Goal: Transaction & Acquisition: Purchase product/service

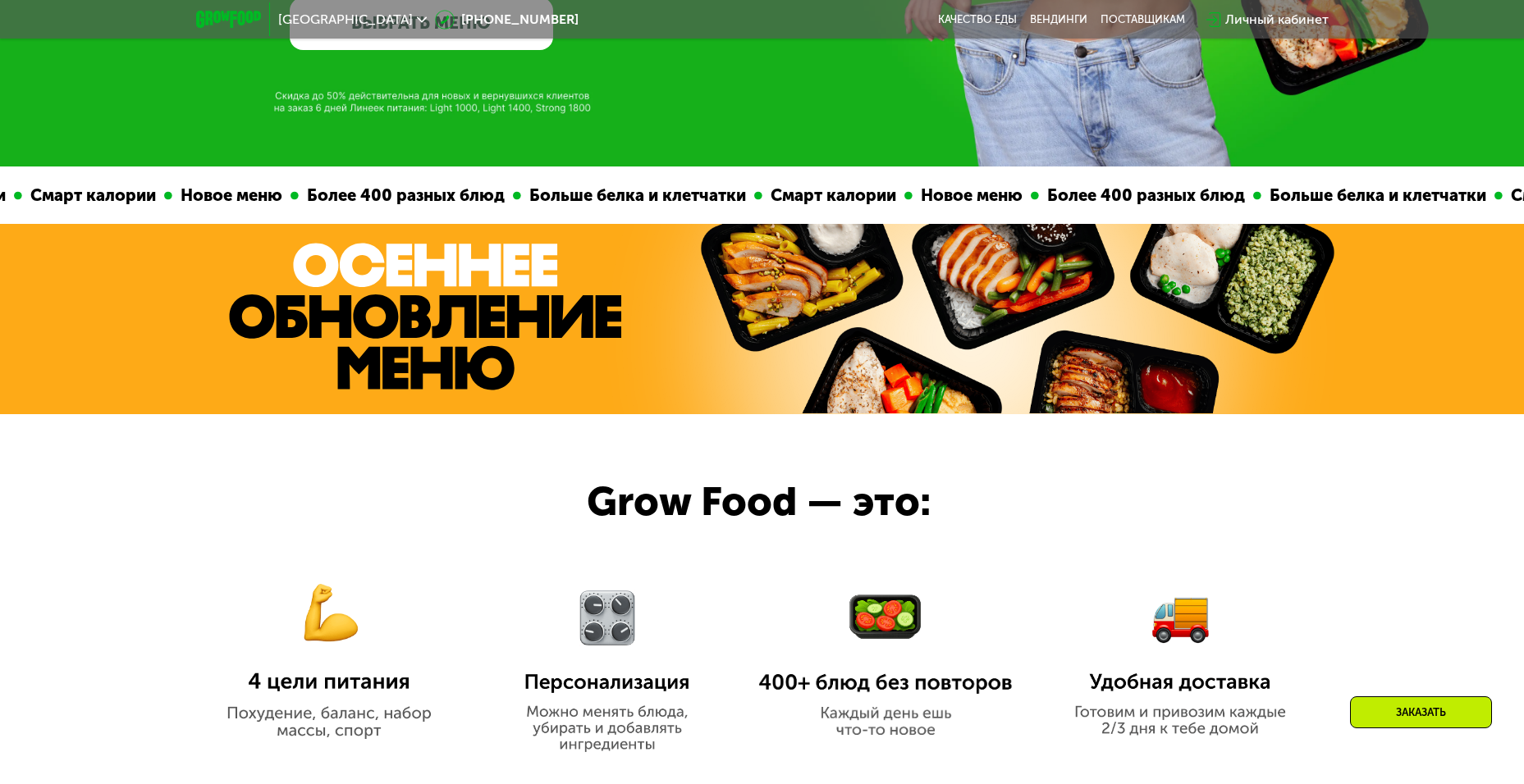
scroll to position [493, 0]
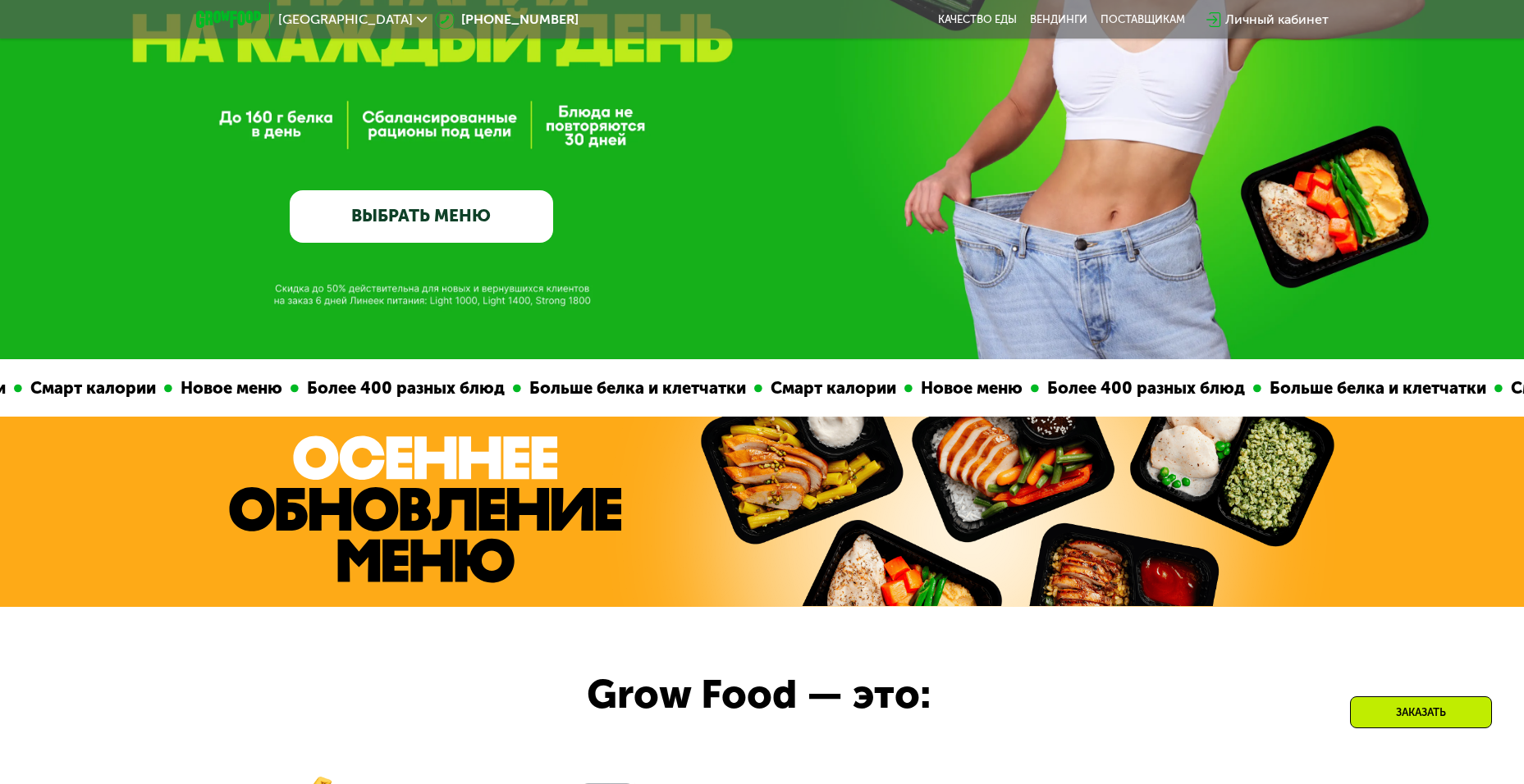
click at [515, 212] on link "ВЫБРАТЬ МЕНЮ" at bounding box center [421, 216] width 264 height 53
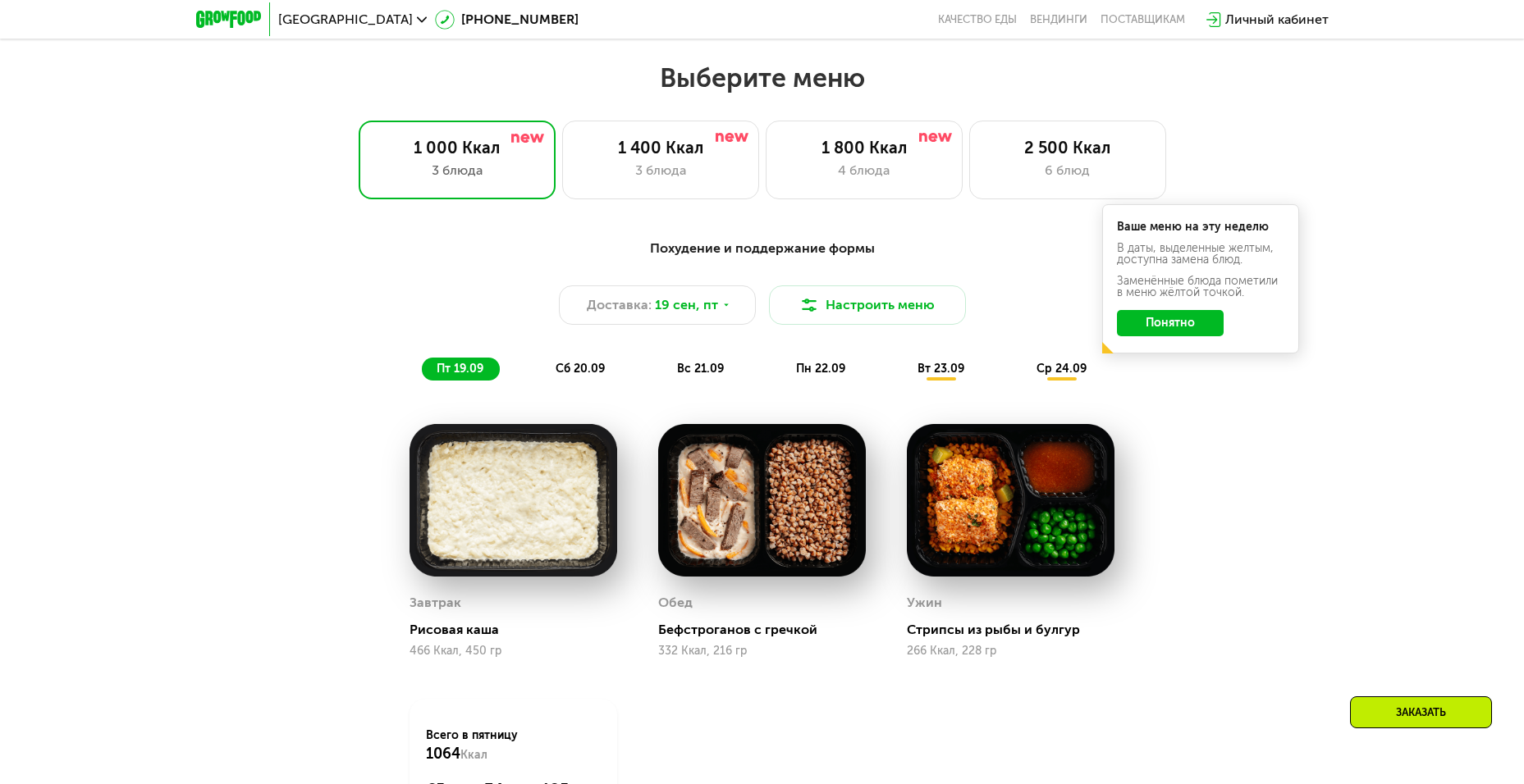
scroll to position [1328, 0]
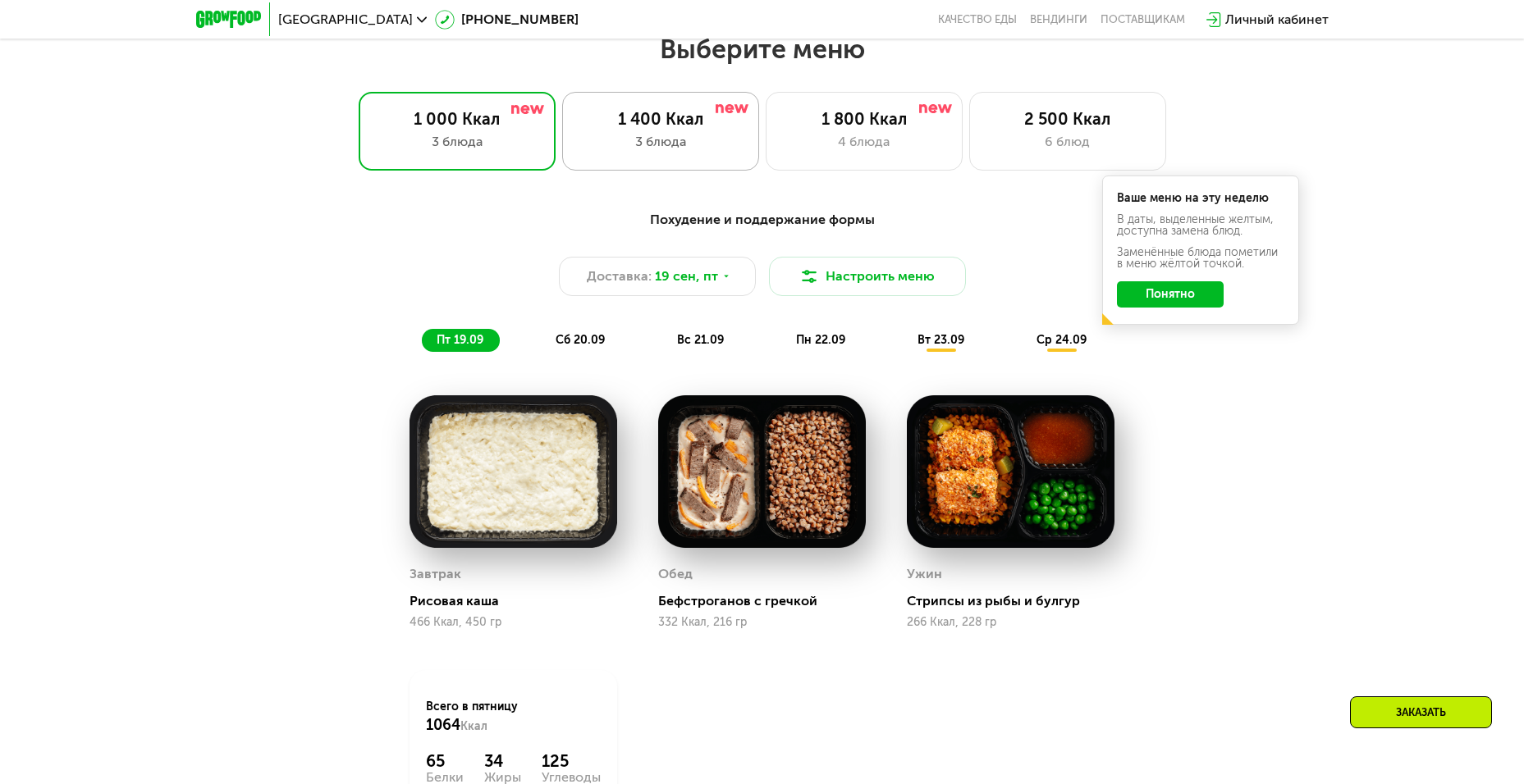
click at [590, 124] on div "1 400 Ккал" at bounding box center [660, 118] width 163 height 20
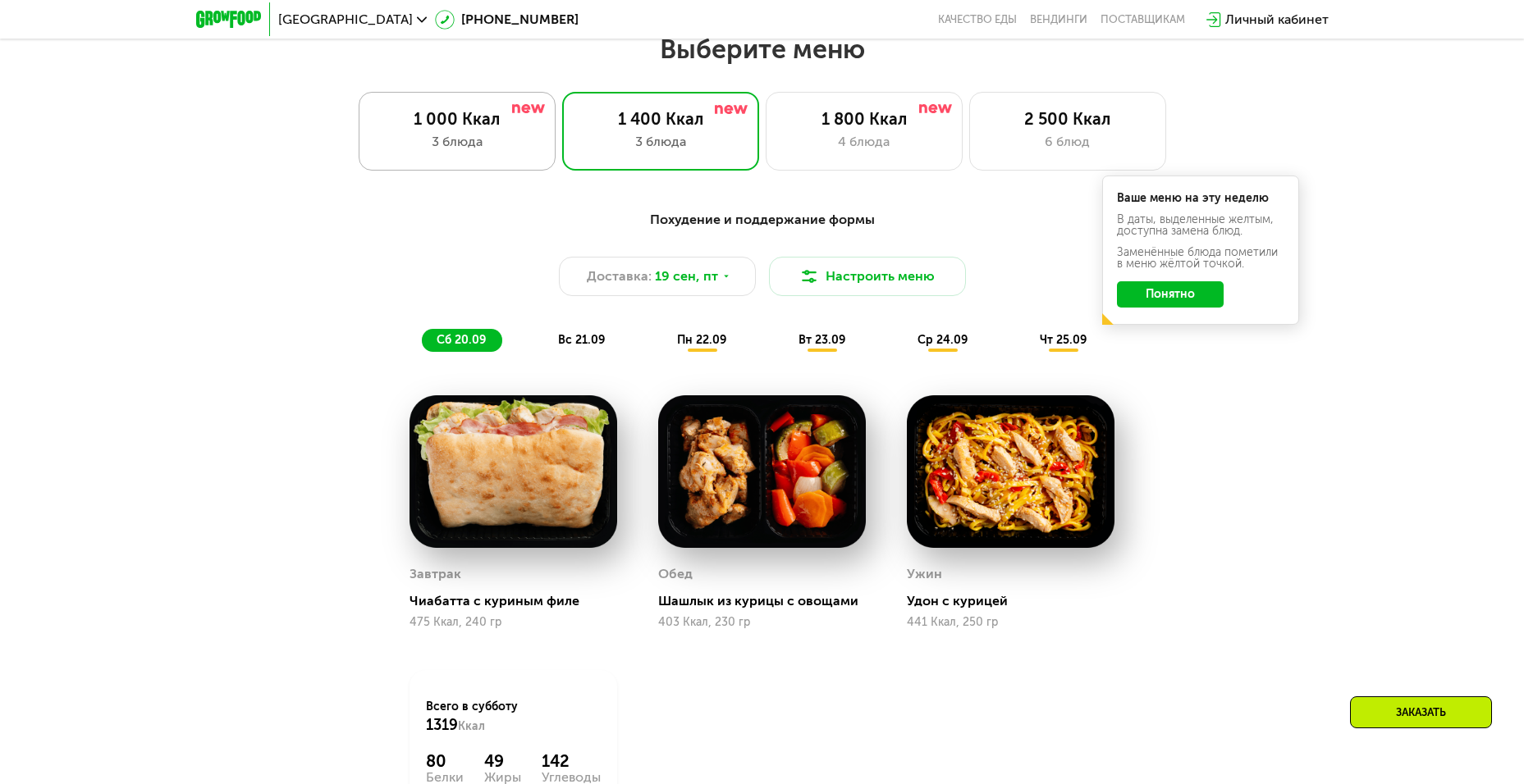
click at [533, 137] on div "1 000 Ккал 3 блюда" at bounding box center [457, 131] width 197 height 79
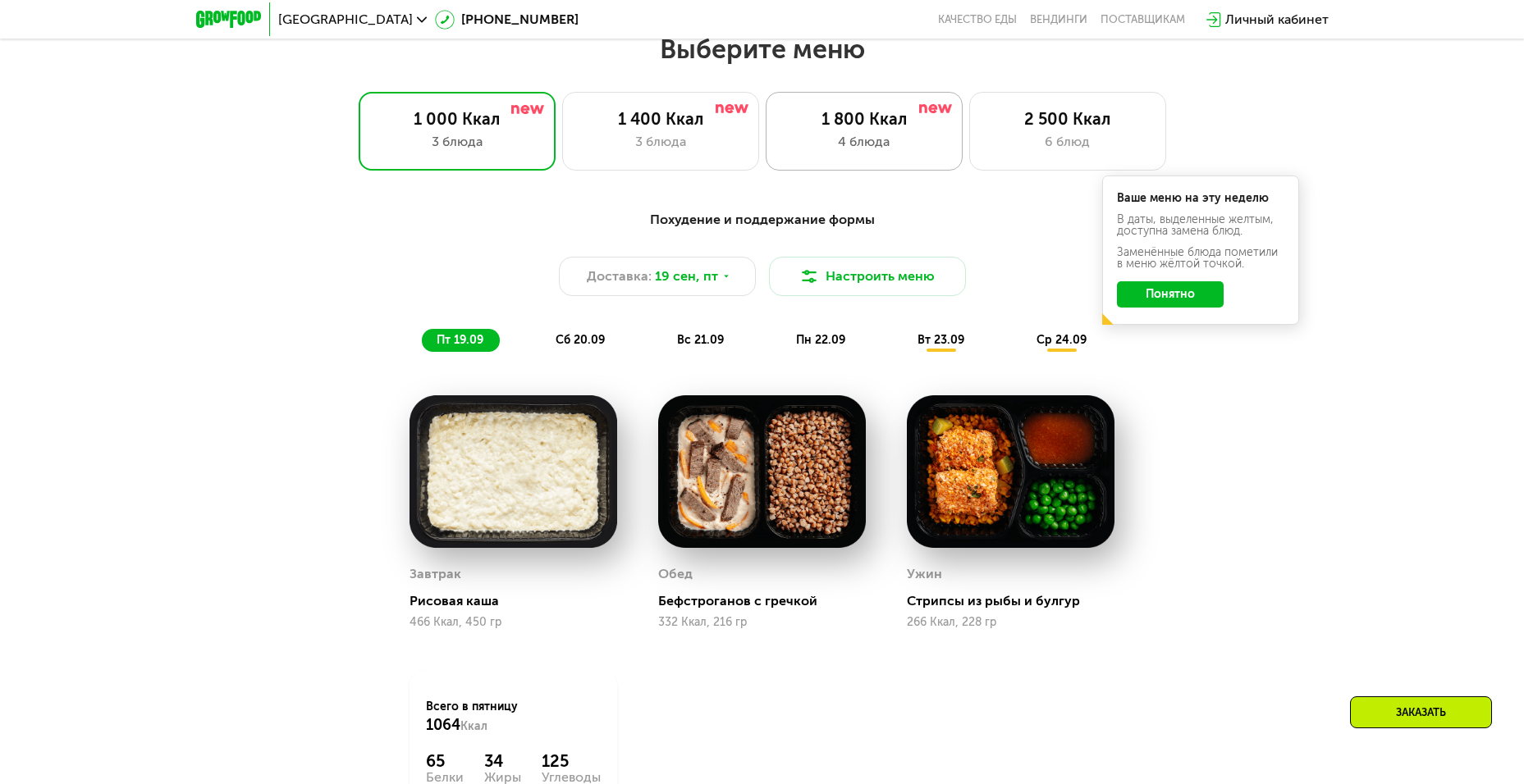
click at [875, 129] on div "1 800 Ккал" at bounding box center [864, 118] width 163 height 20
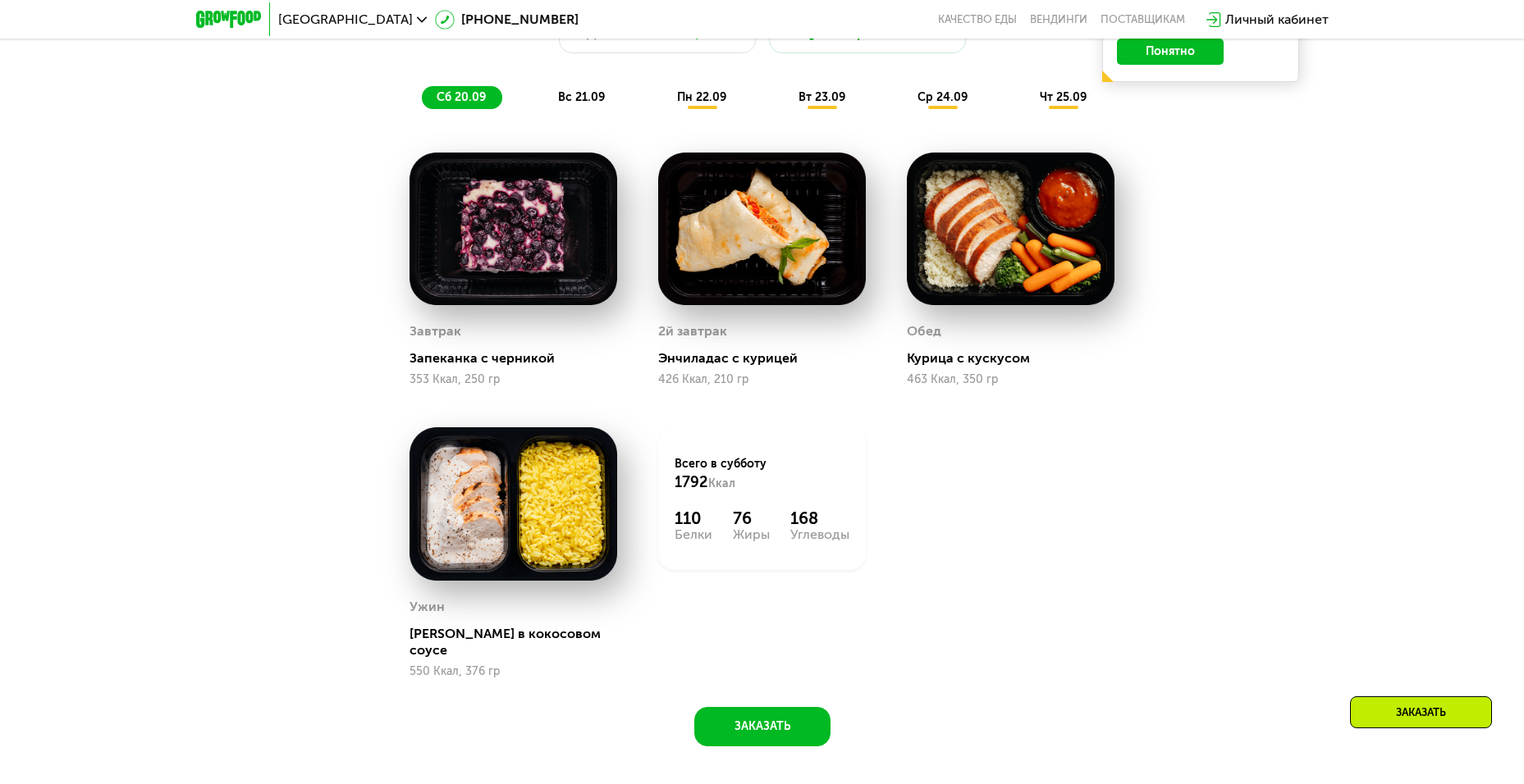
scroll to position [1574, 0]
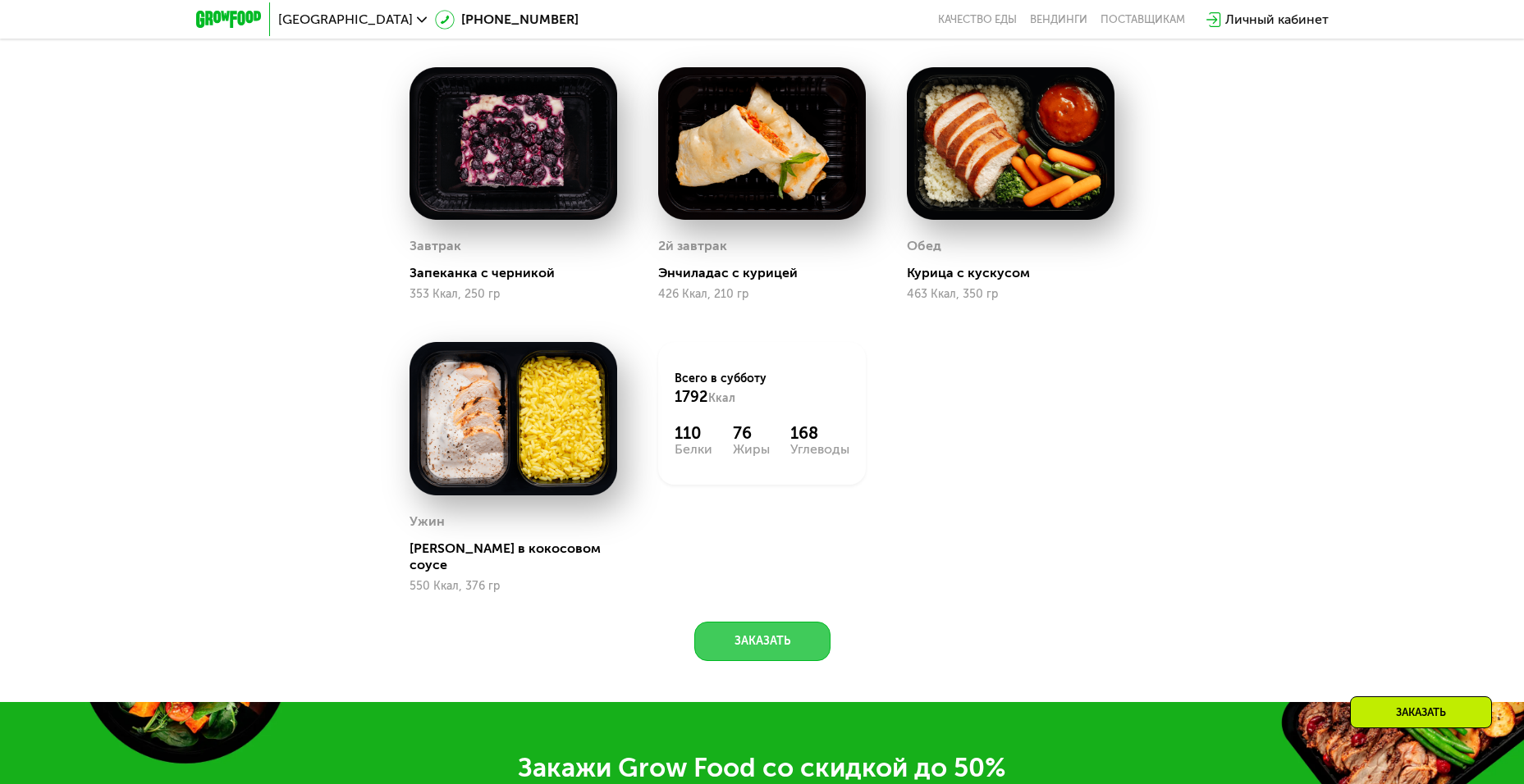
click at [786, 628] on button "Заказать" at bounding box center [762, 642] width 137 height 40
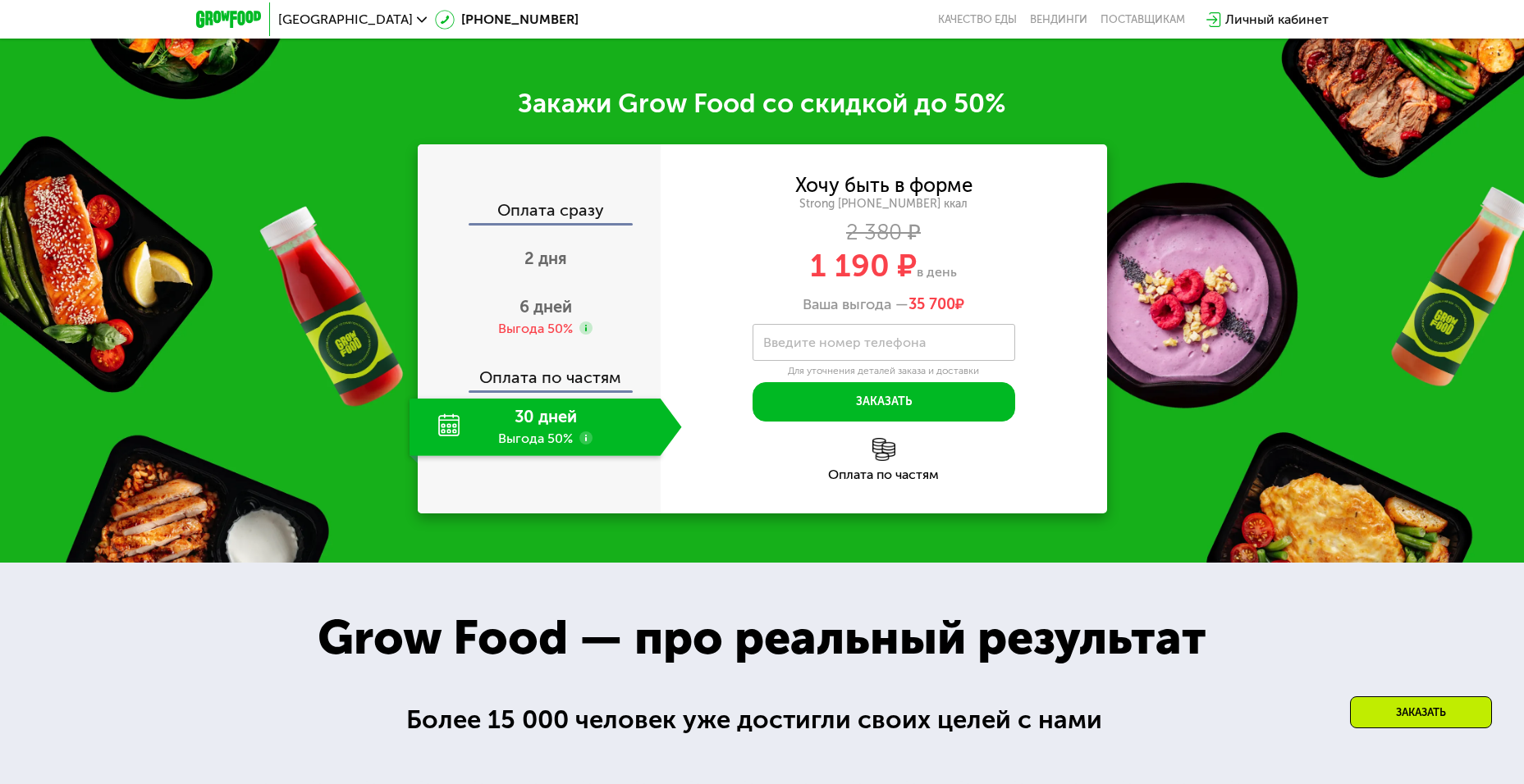
scroll to position [2347, 0]
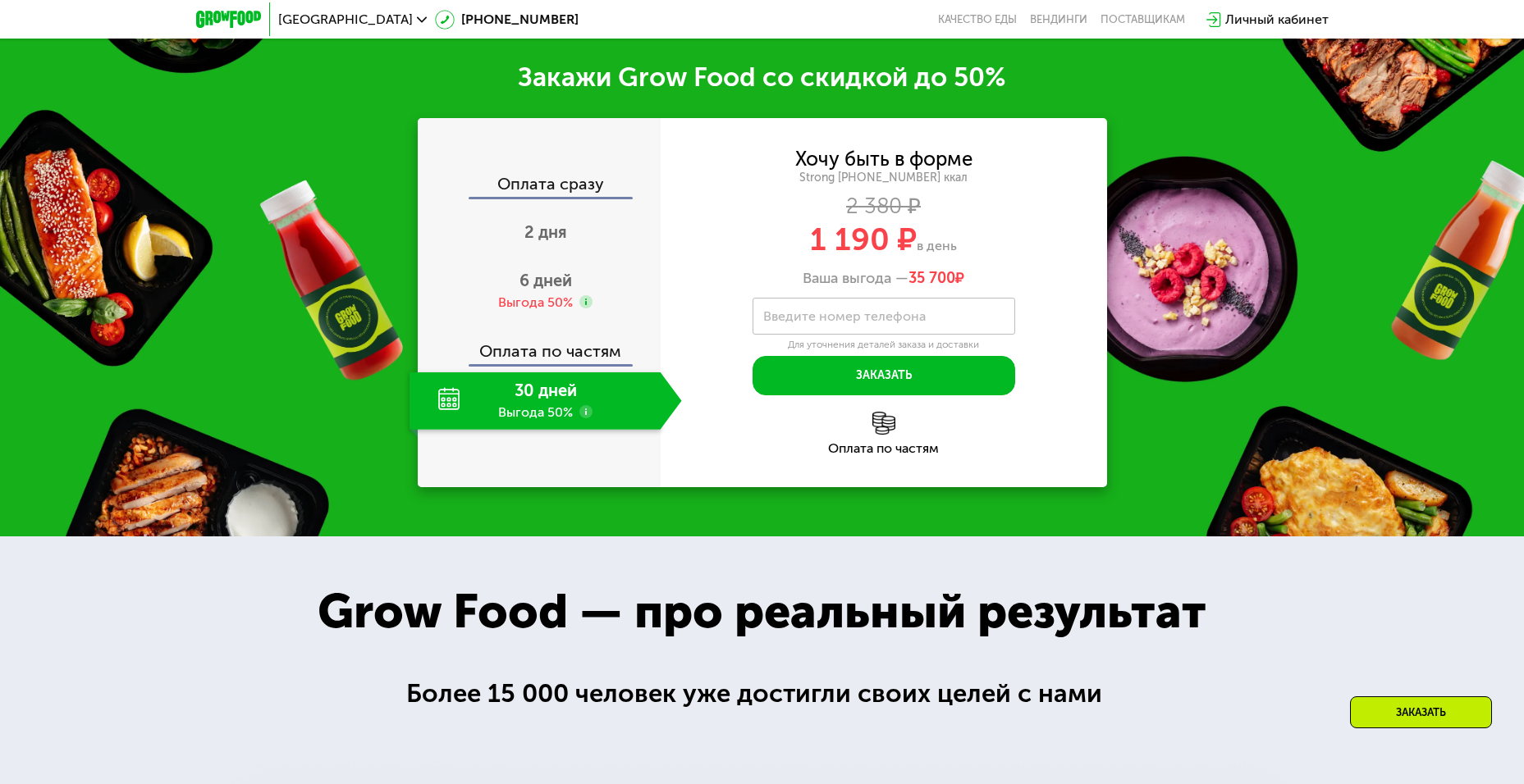
drag, startPoint x: 902, startPoint y: 266, endPoint x: 996, endPoint y: 271, distance: 94.1
click at [996, 271] on div "Ваша выгода — 35 700 ₽" at bounding box center [883, 278] width 446 height 18
click at [992, 277] on div "Ваша выгода — 35 700 ₽" at bounding box center [883, 278] width 446 height 18
click at [539, 222] on span "2 дня" at bounding box center [545, 232] width 42 height 20
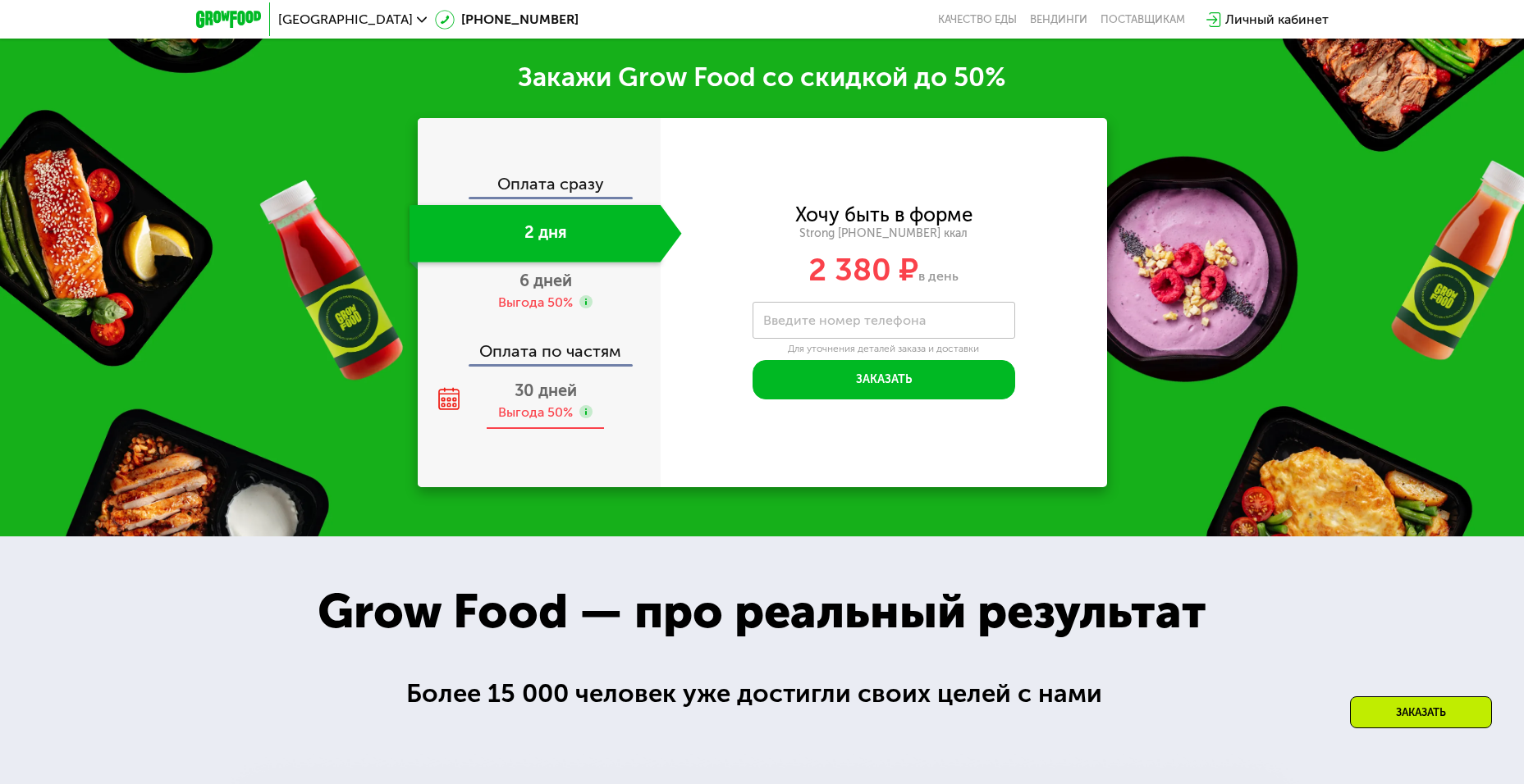
click at [542, 389] on span "30 дней" at bounding box center [545, 390] width 62 height 20
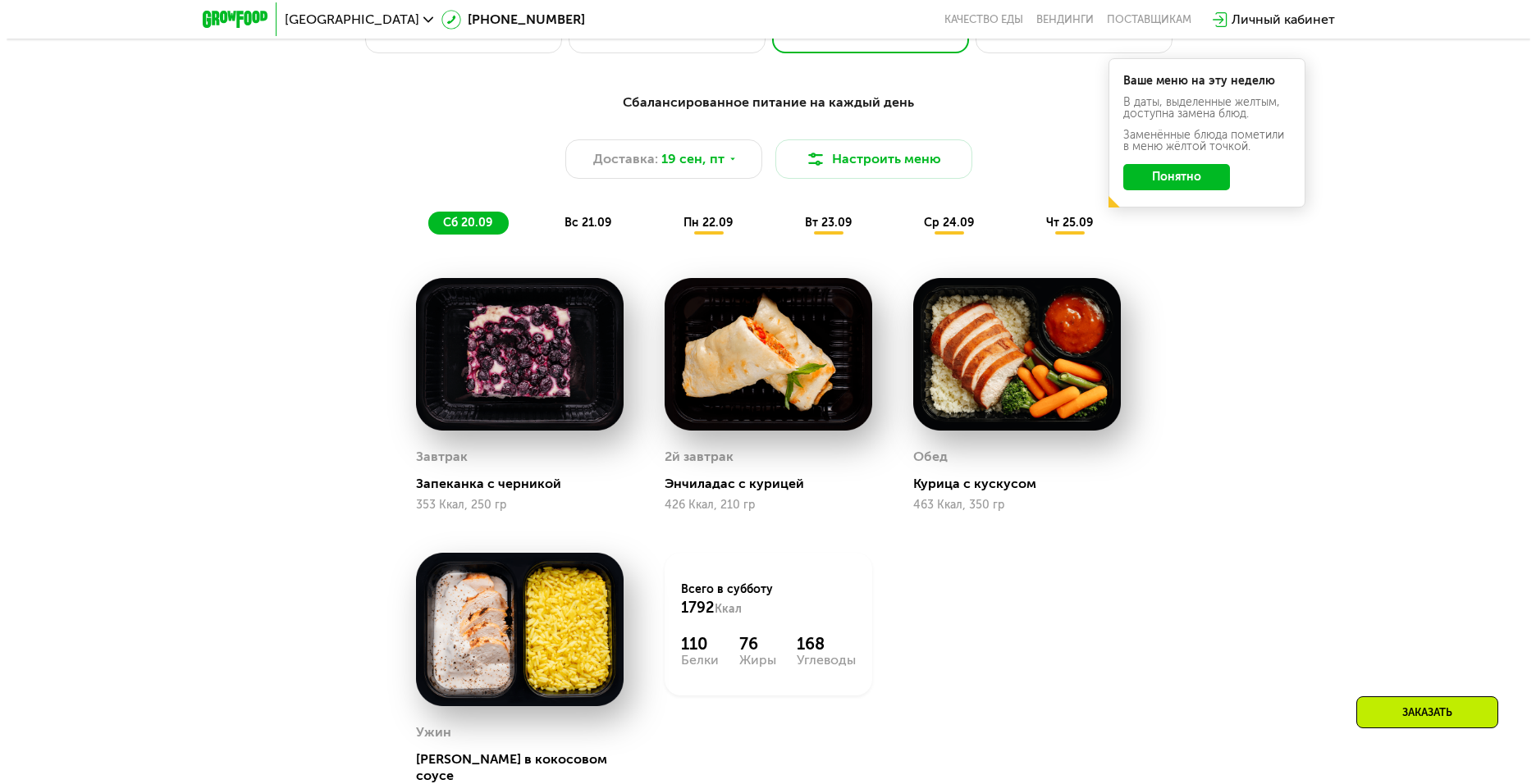
scroll to position [1444, 0]
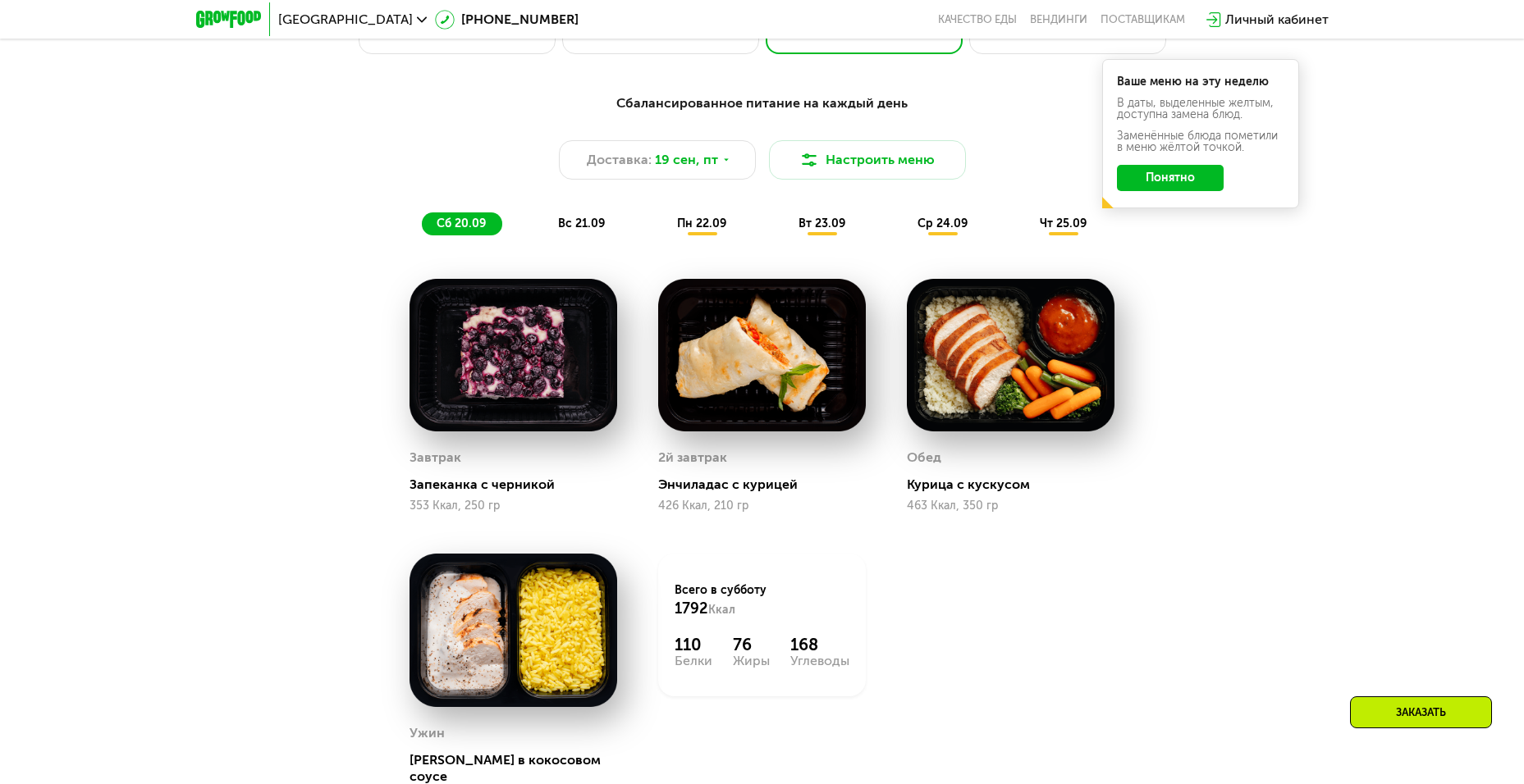
click at [577, 231] on span "вс 21.09" at bounding box center [581, 224] width 47 height 14
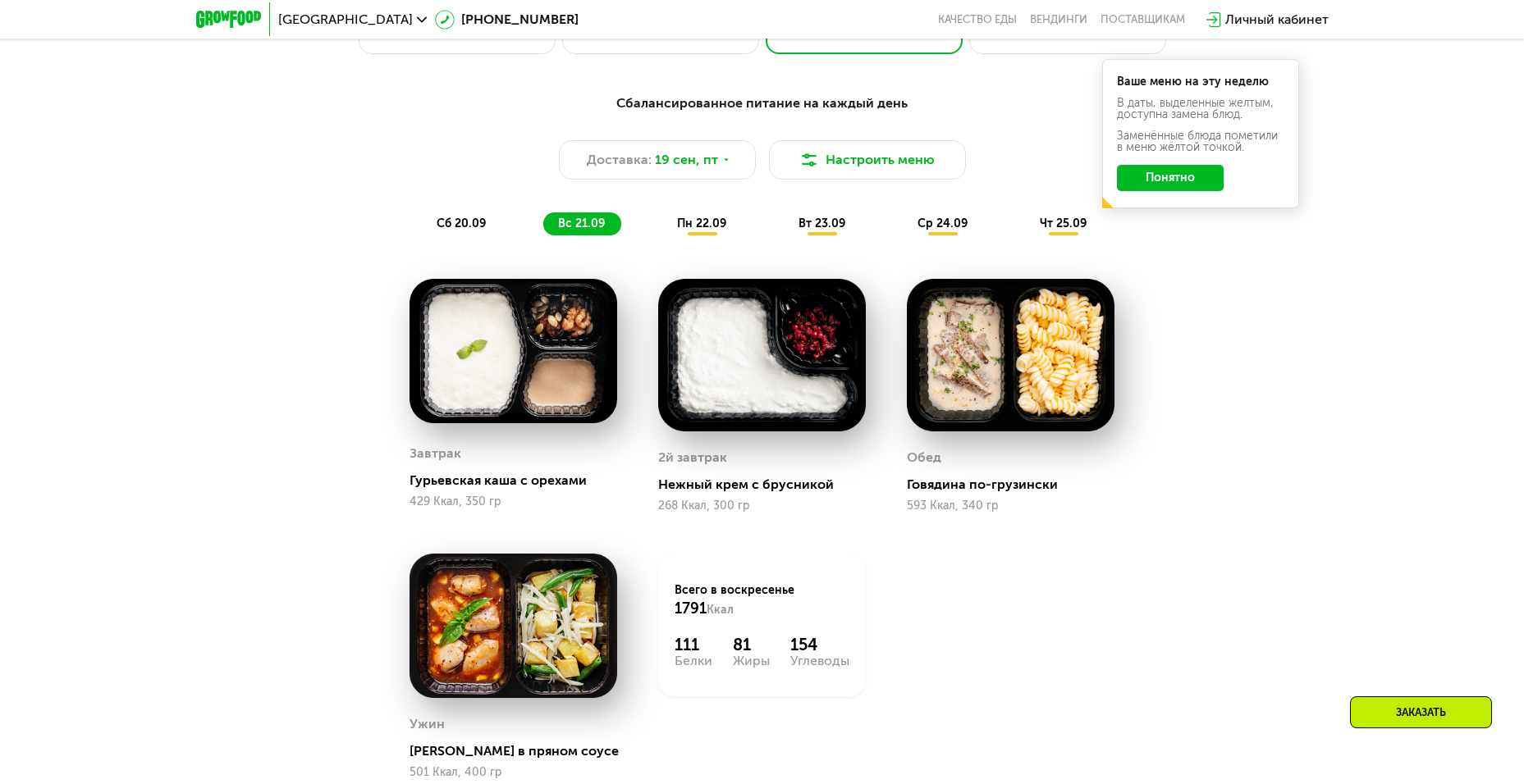
click at [695, 230] on span "пн 22.09" at bounding box center [701, 224] width 49 height 14
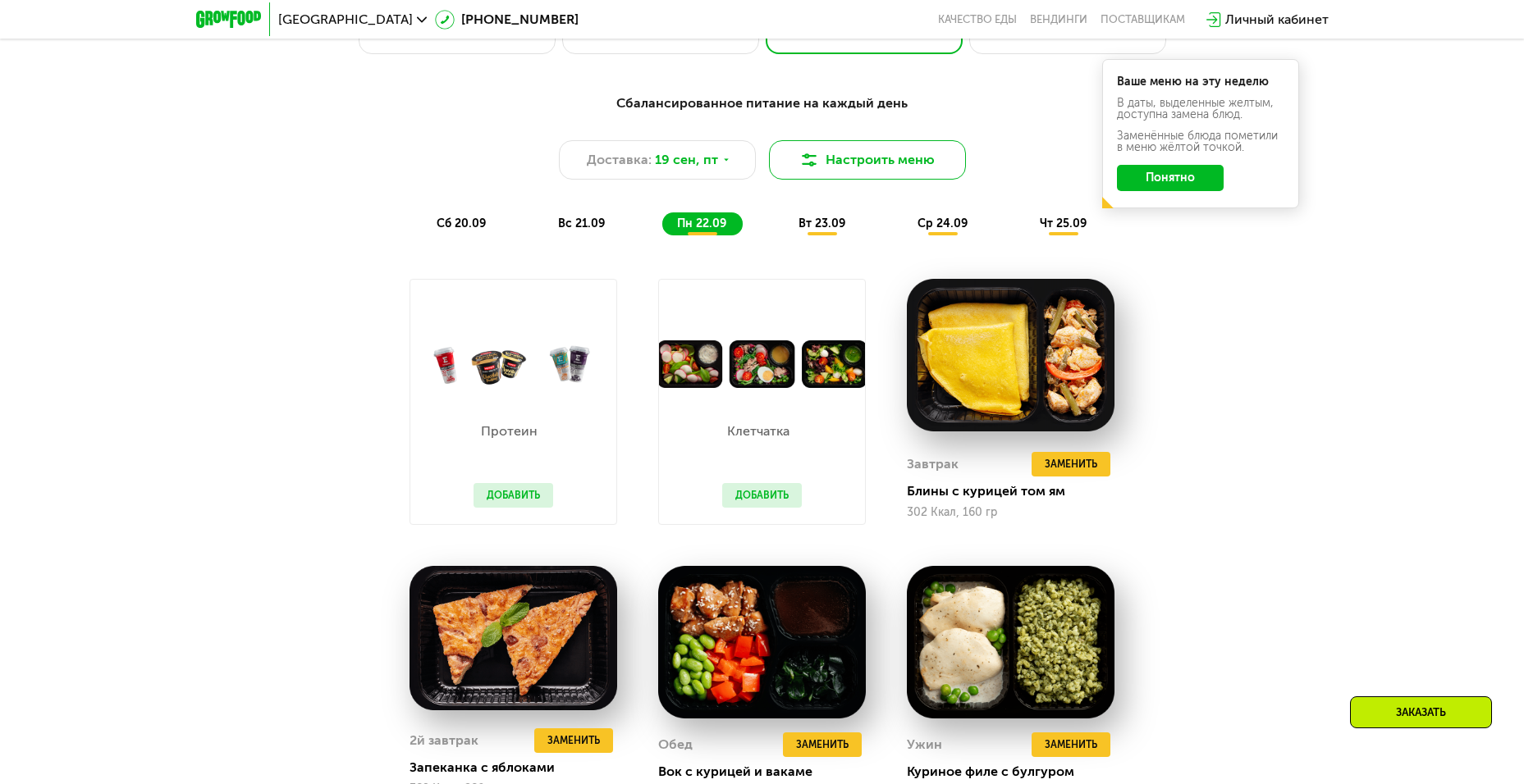
click at [873, 169] on button "Настроить меню" at bounding box center [867, 160] width 197 height 40
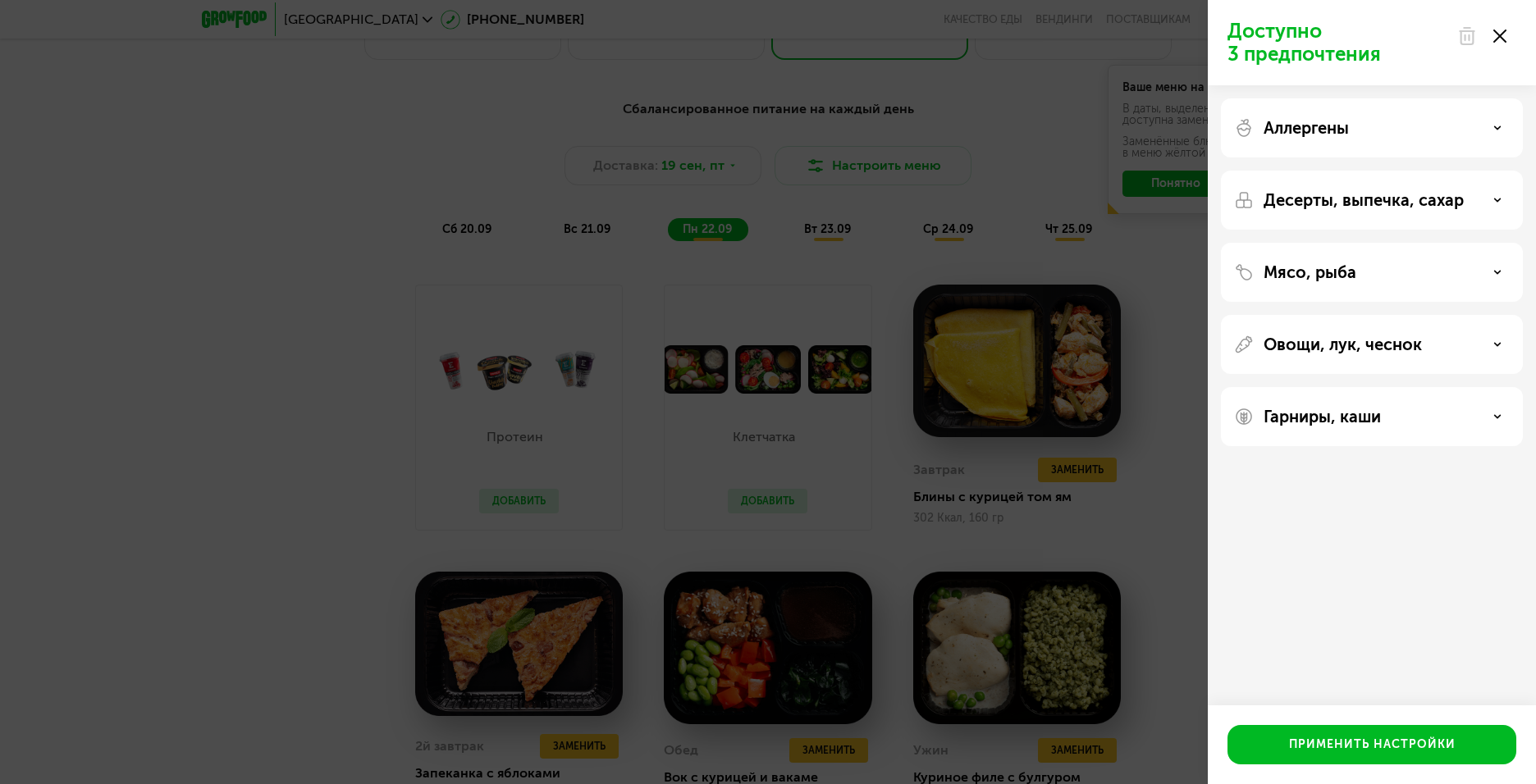
click at [1486, 127] on div "Аллергены" at bounding box center [1372, 128] width 276 height 20
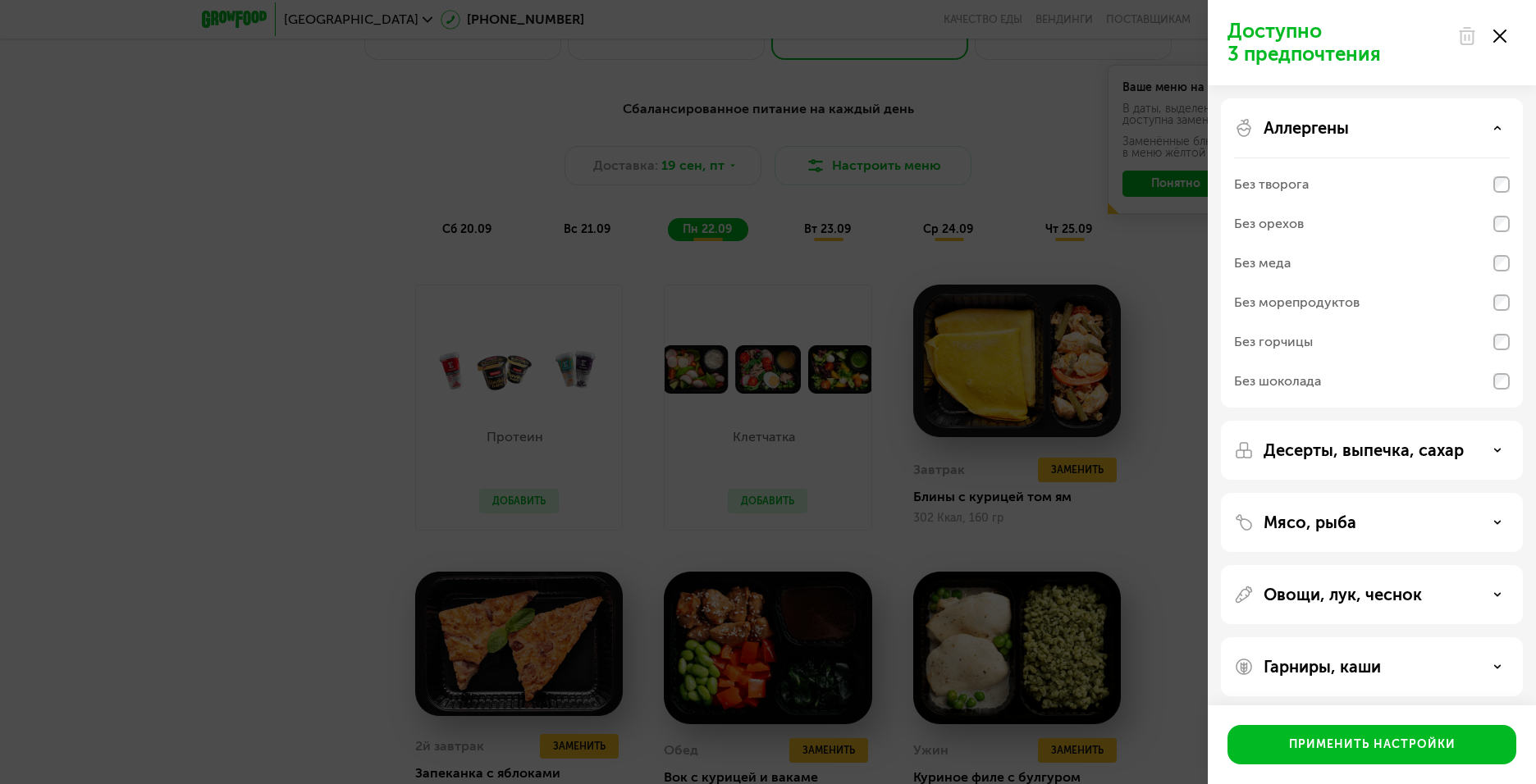
click at [1491, 125] on div "Аллергены" at bounding box center [1372, 128] width 276 height 20
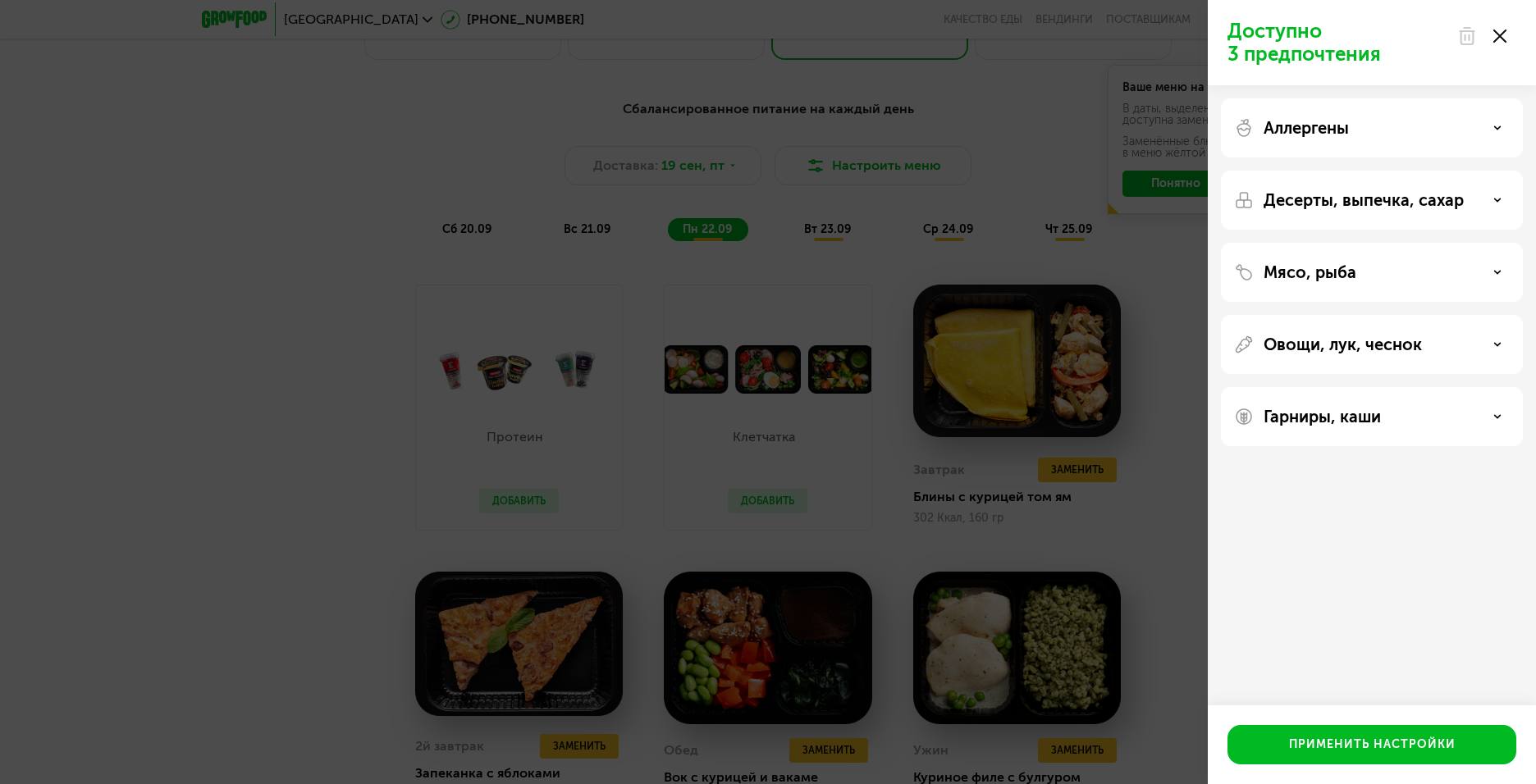
click at [1486, 201] on div "Десерты, выпечка, сахар" at bounding box center [1372, 200] width 276 height 20
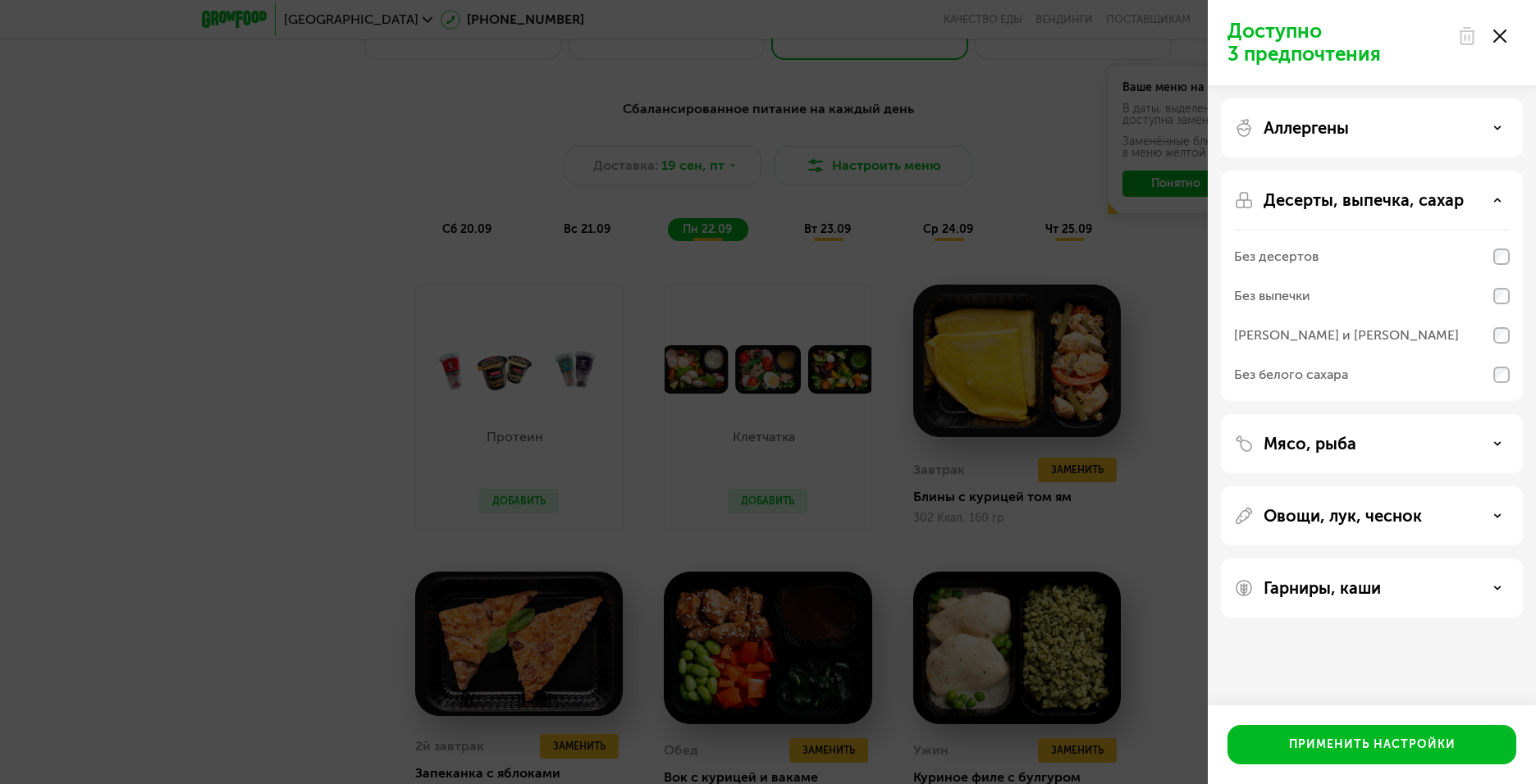
click at [1392, 439] on div "Мясо, рыба" at bounding box center [1372, 443] width 276 height 20
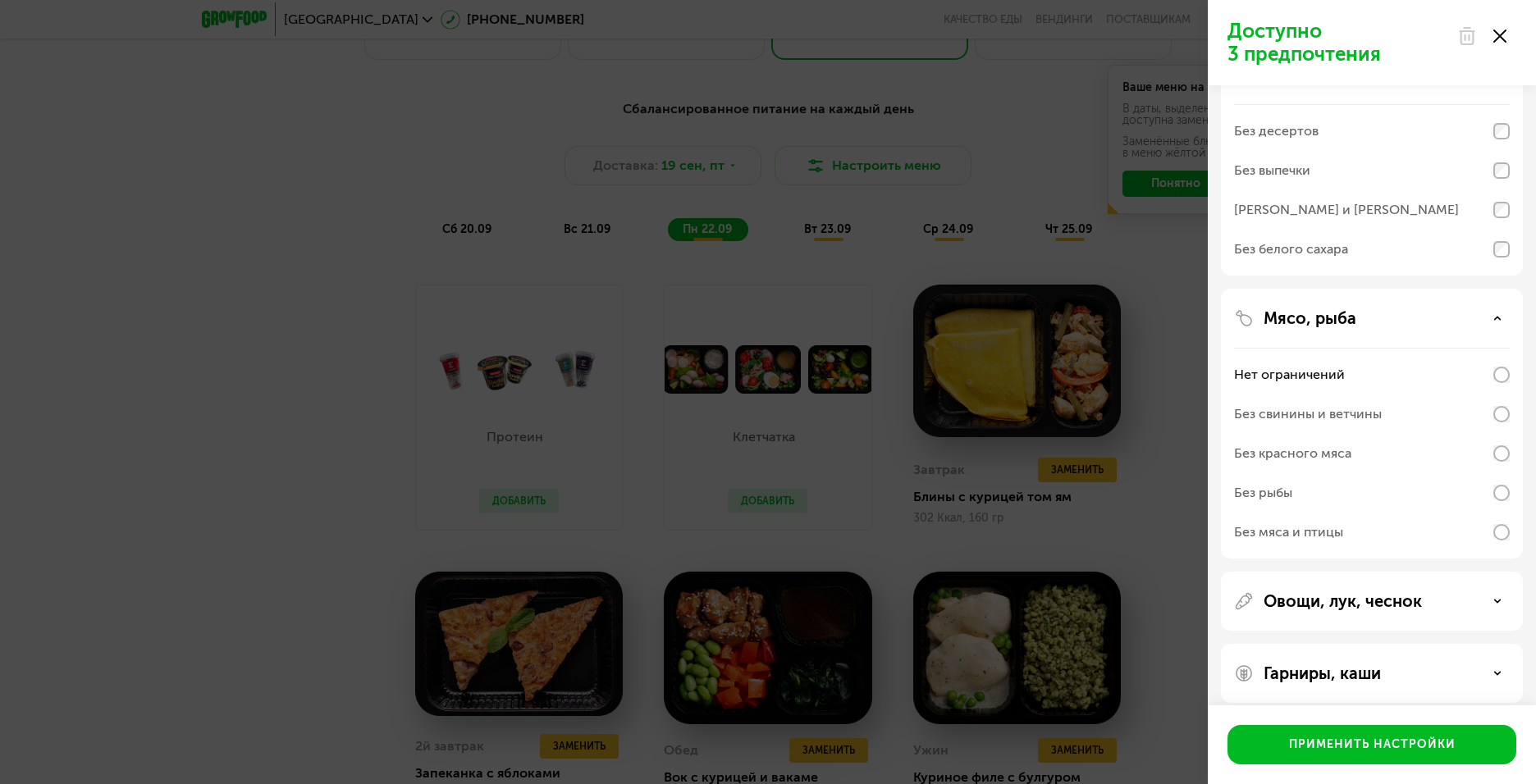
scroll to position [139, 0]
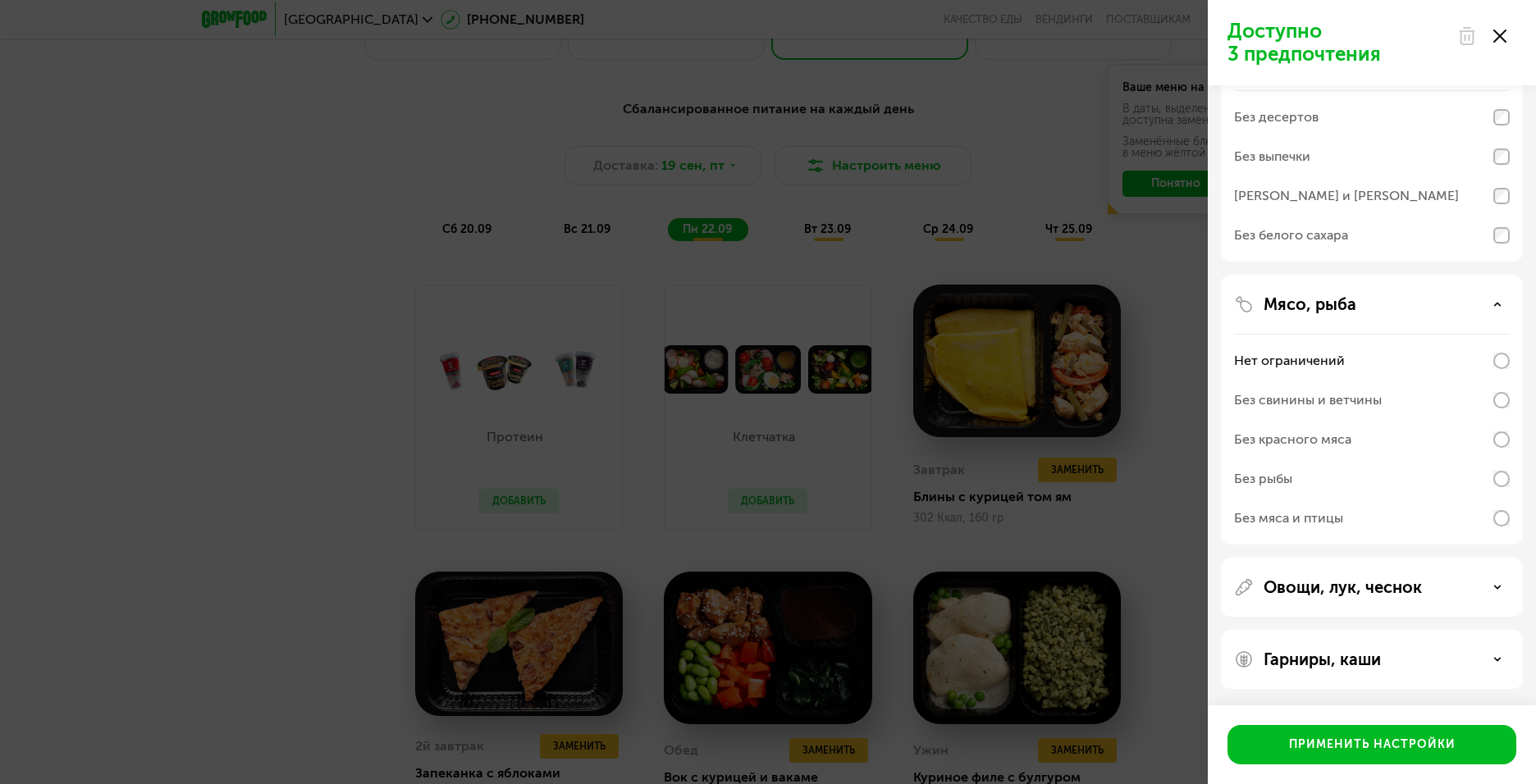
click at [1314, 582] on p "Овощи, лук, чеснок" at bounding box center [1342, 587] width 158 height 20
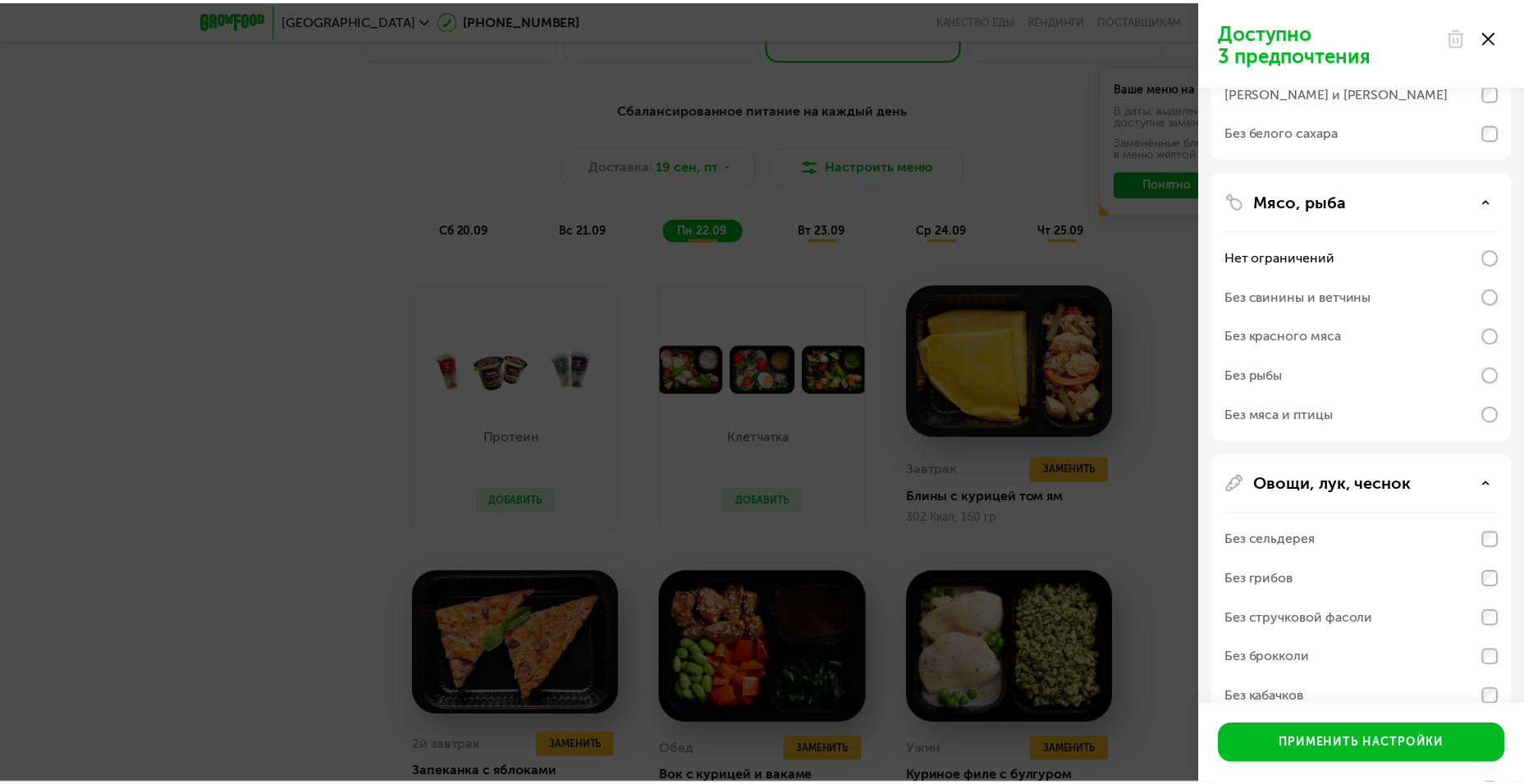
scroll to position [0, 0]
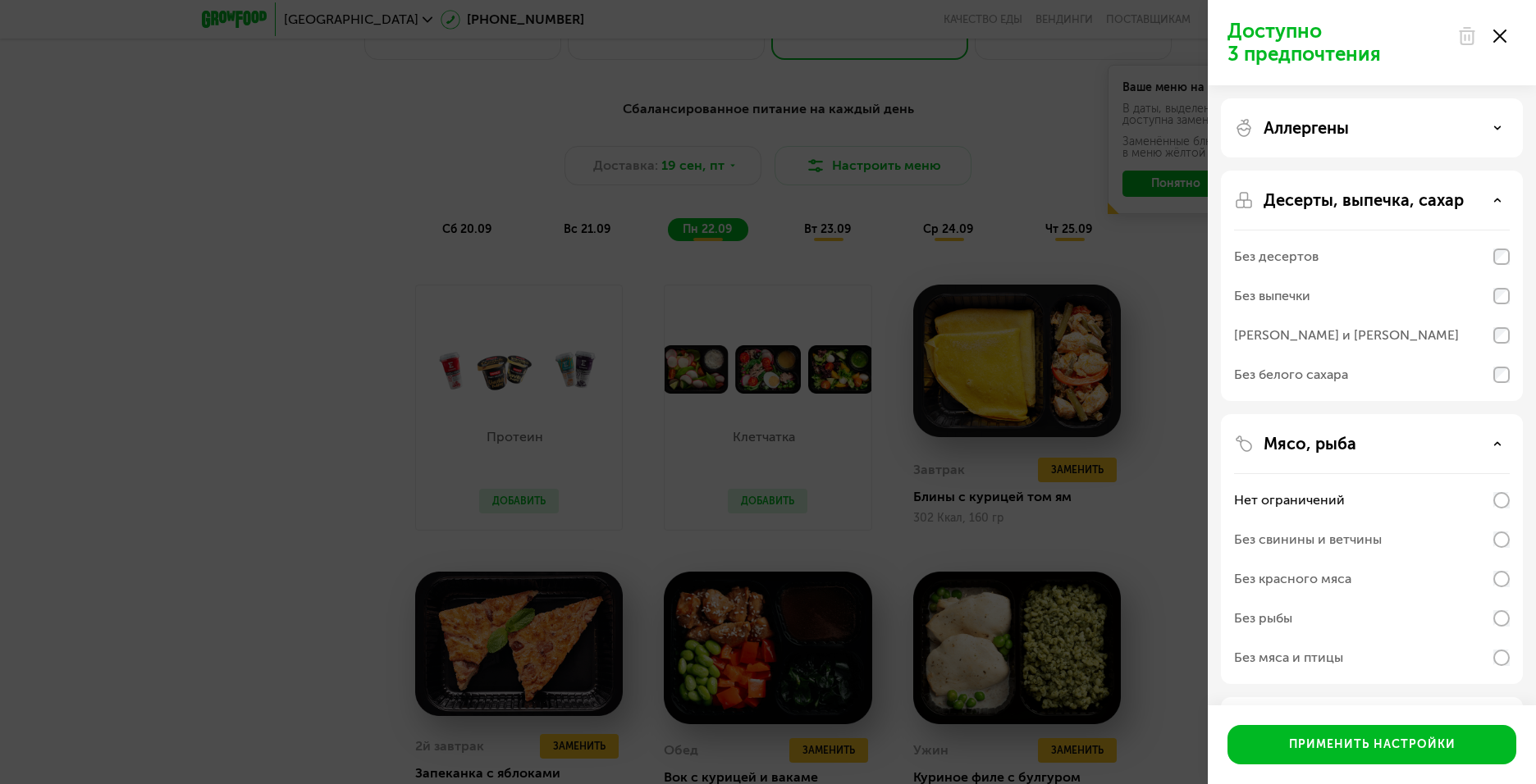
click at [1498, 39] on use at bounding box center [1500, 35] width 13 height 13
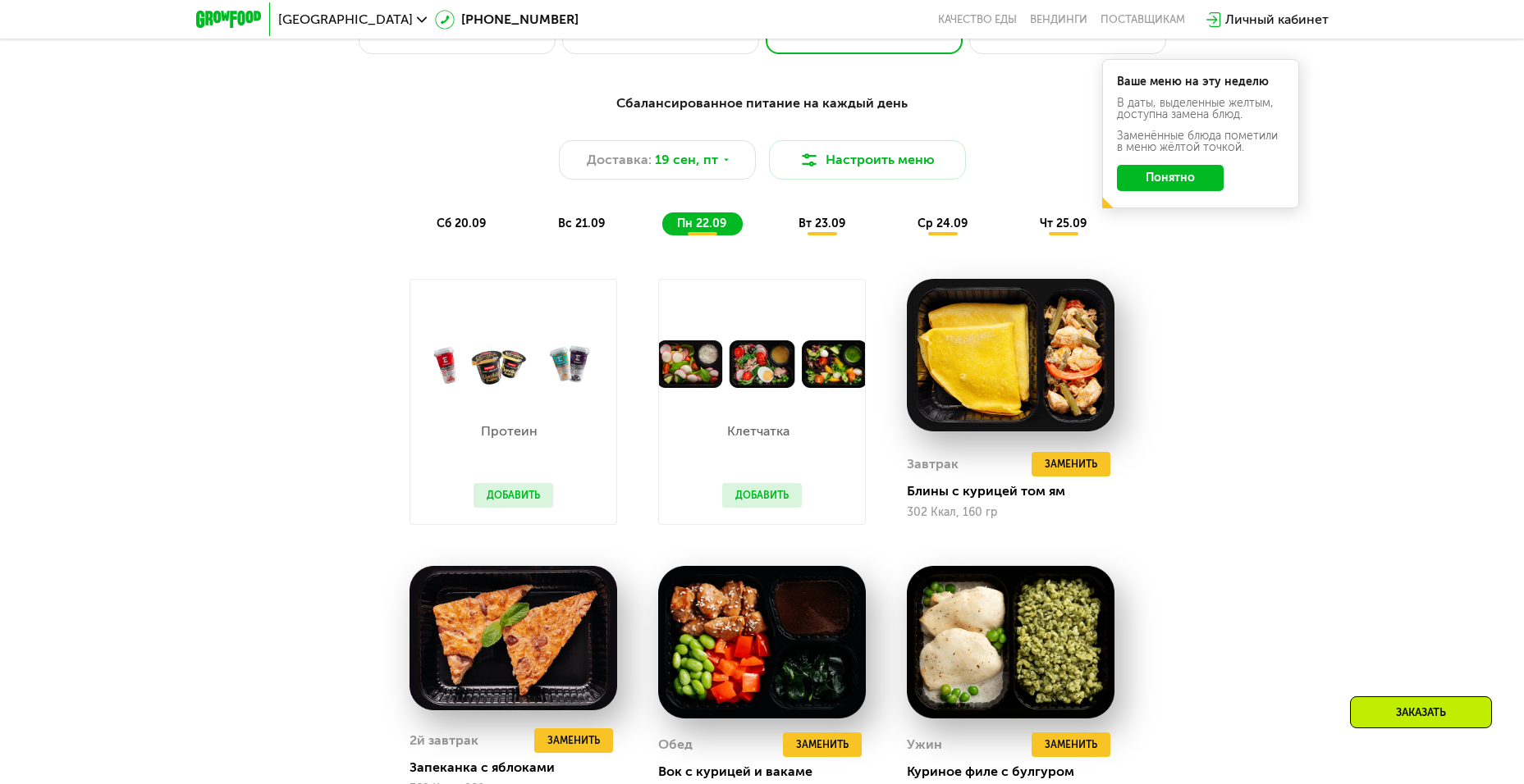
click at [831, 229] on span "вт 23.09" at bounding box center [822, 224] width 47 height 14
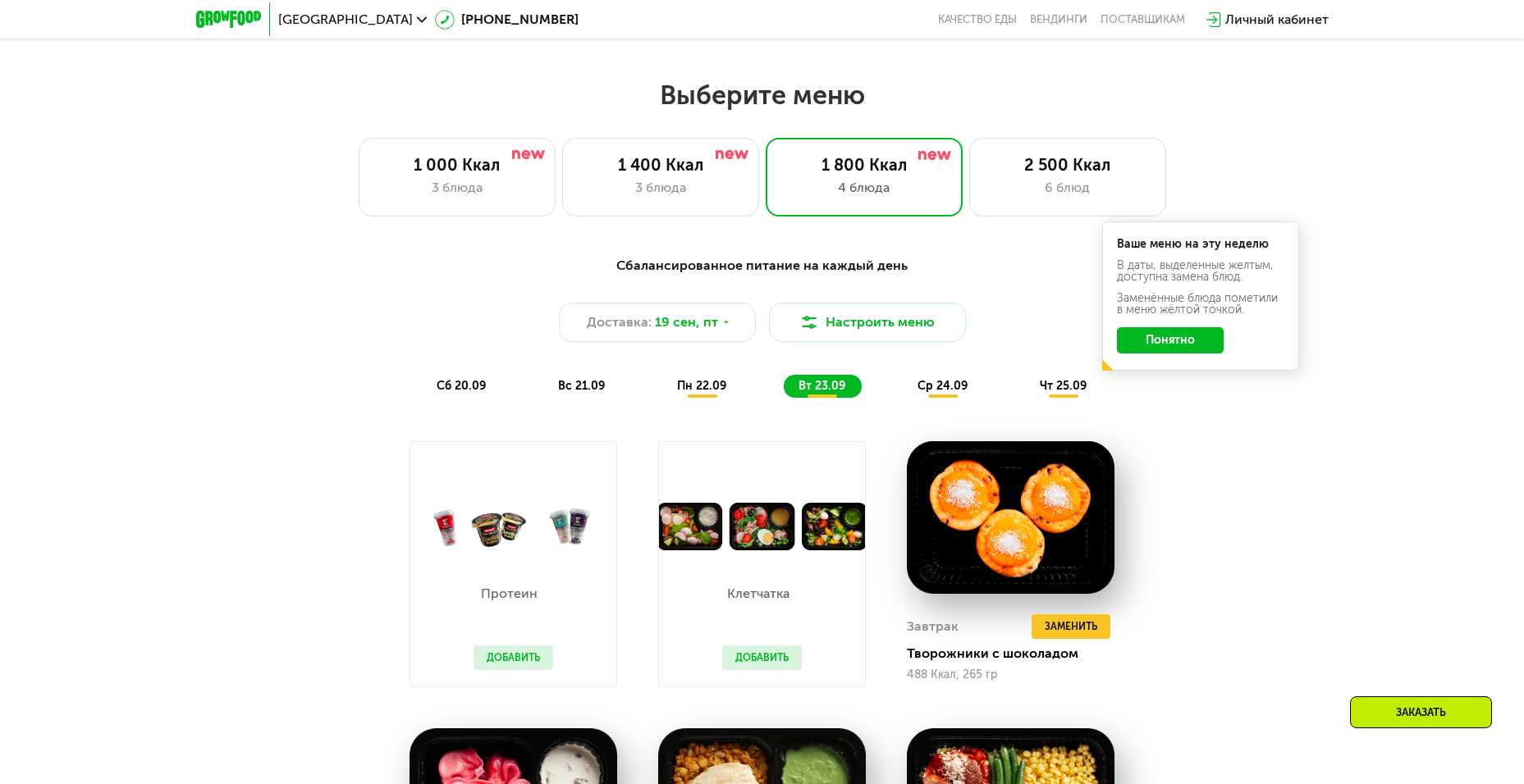
scroll to position [1034, 0]
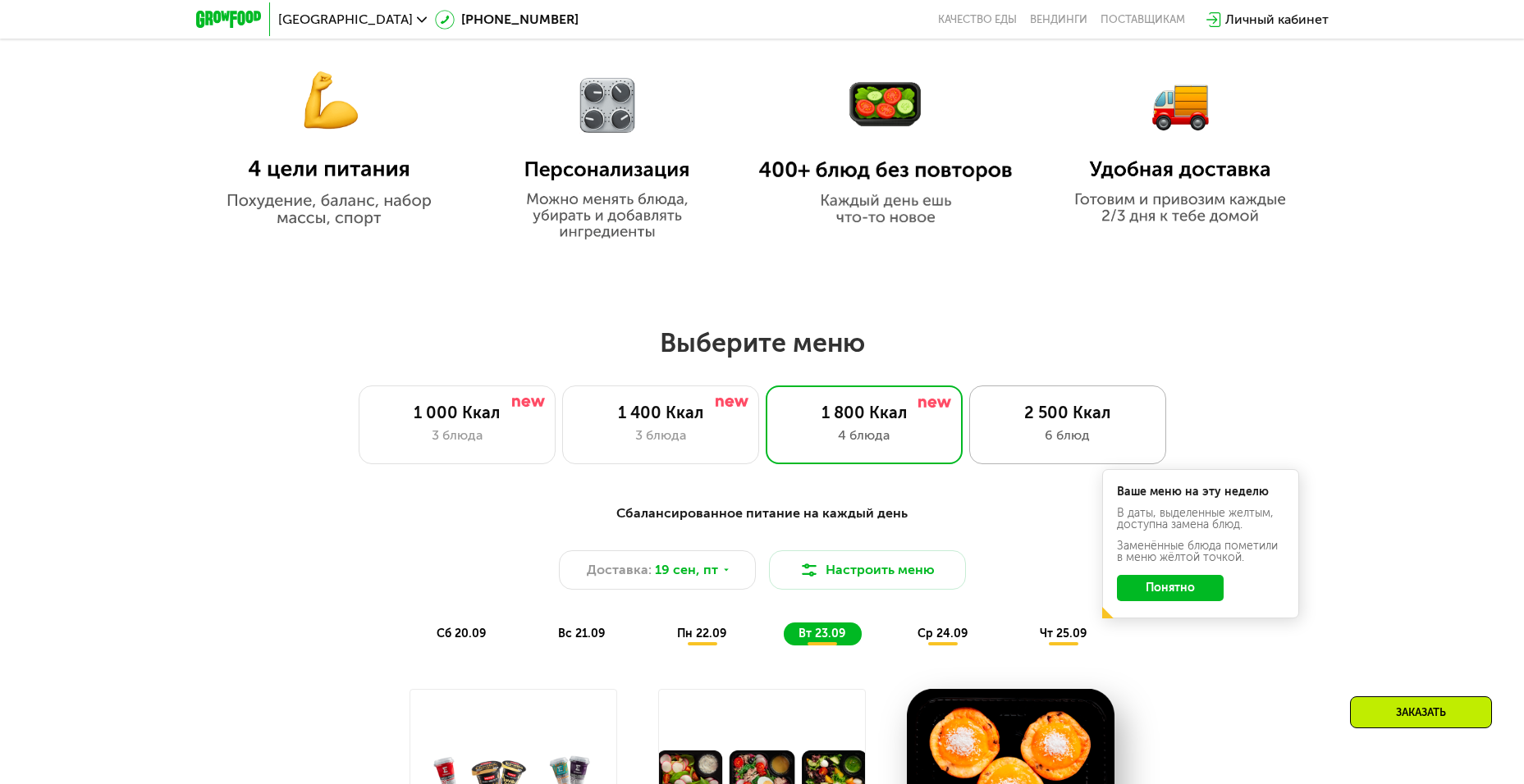
click at [1056, 434] on div "6 блюд" at bounding box center [1068, 436] width 163 height 20
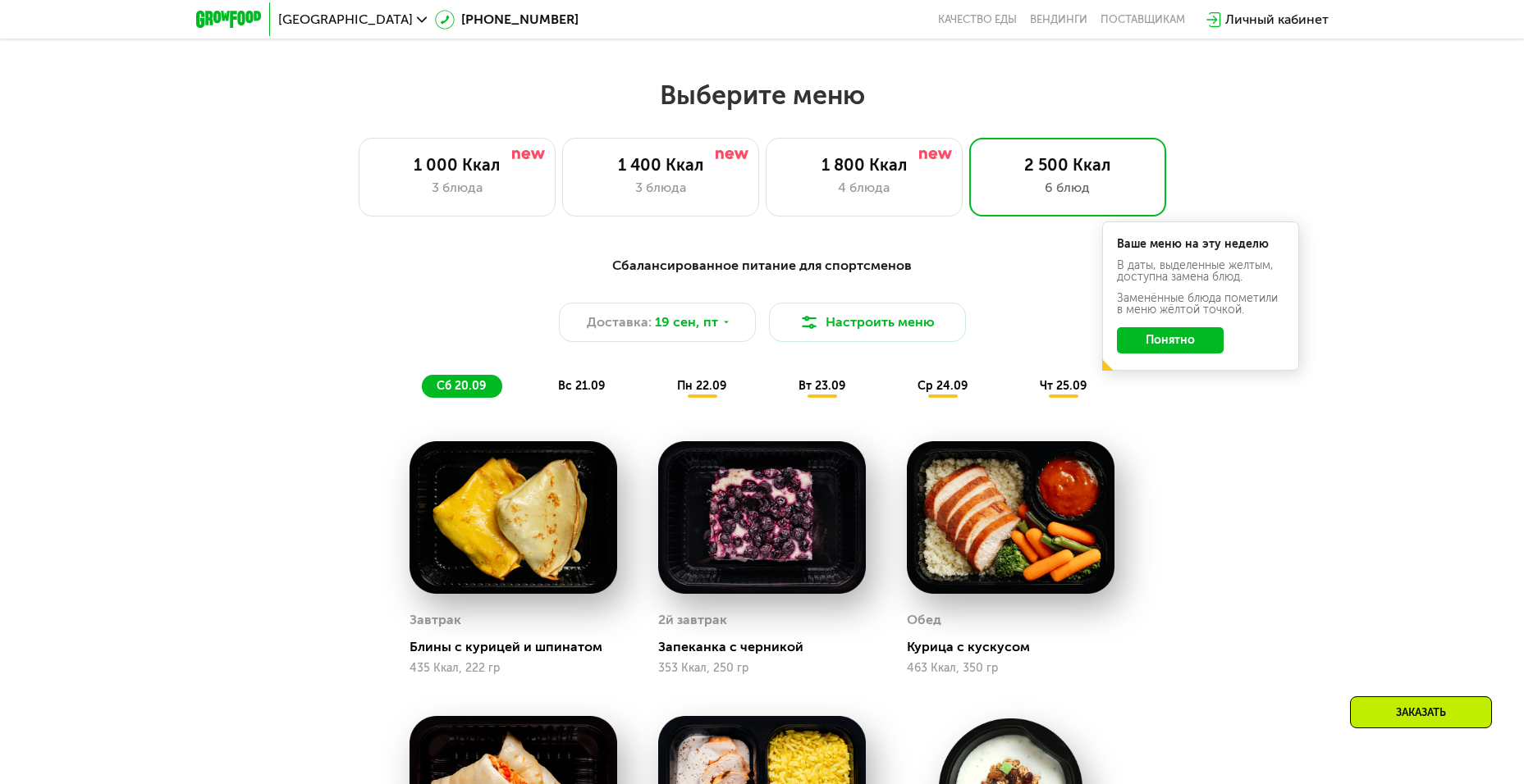
scroll to position [1280, 0]
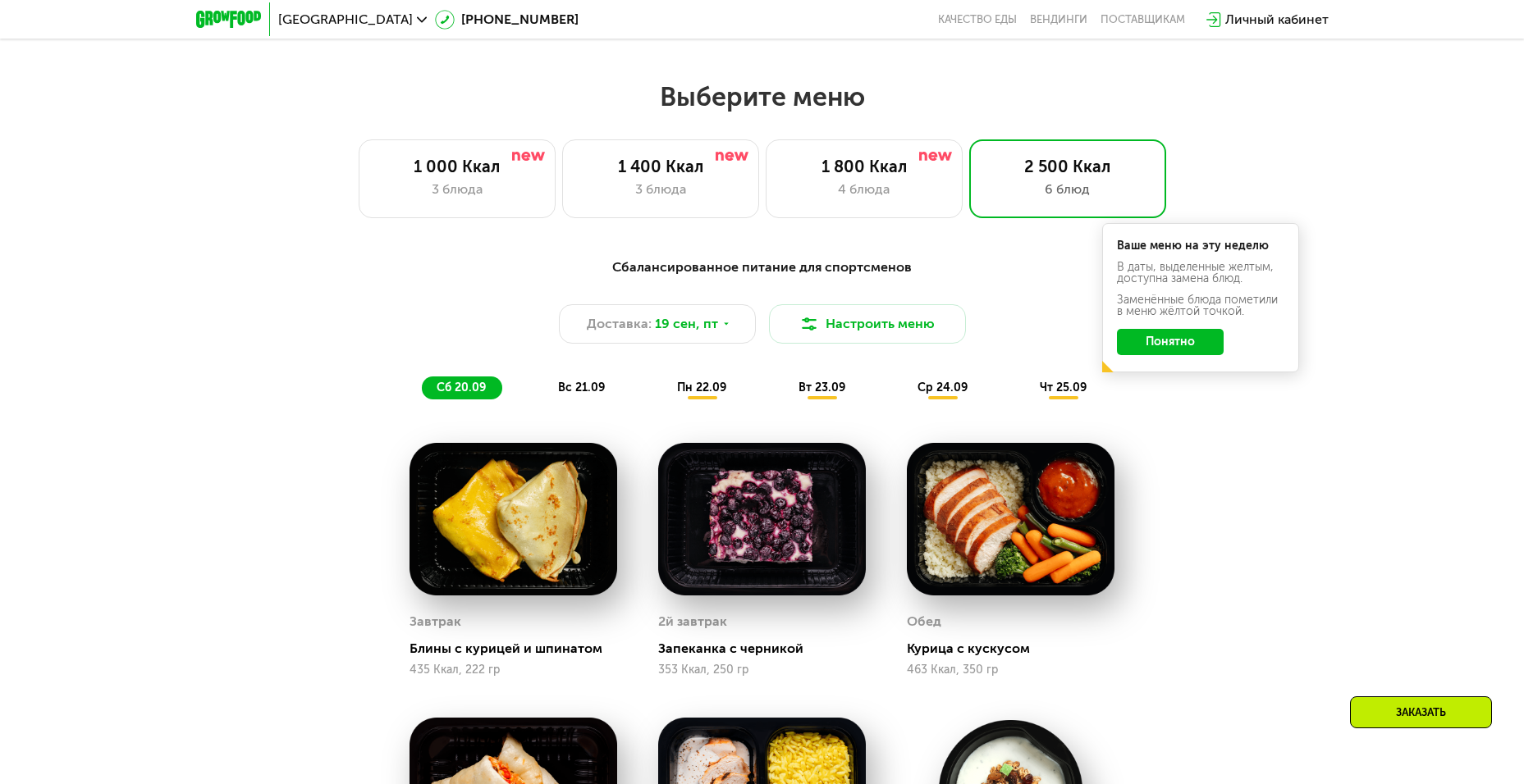
click at [1157, 347] on button "Понятно" at bounding box center [1170, 342] width 106 height 26
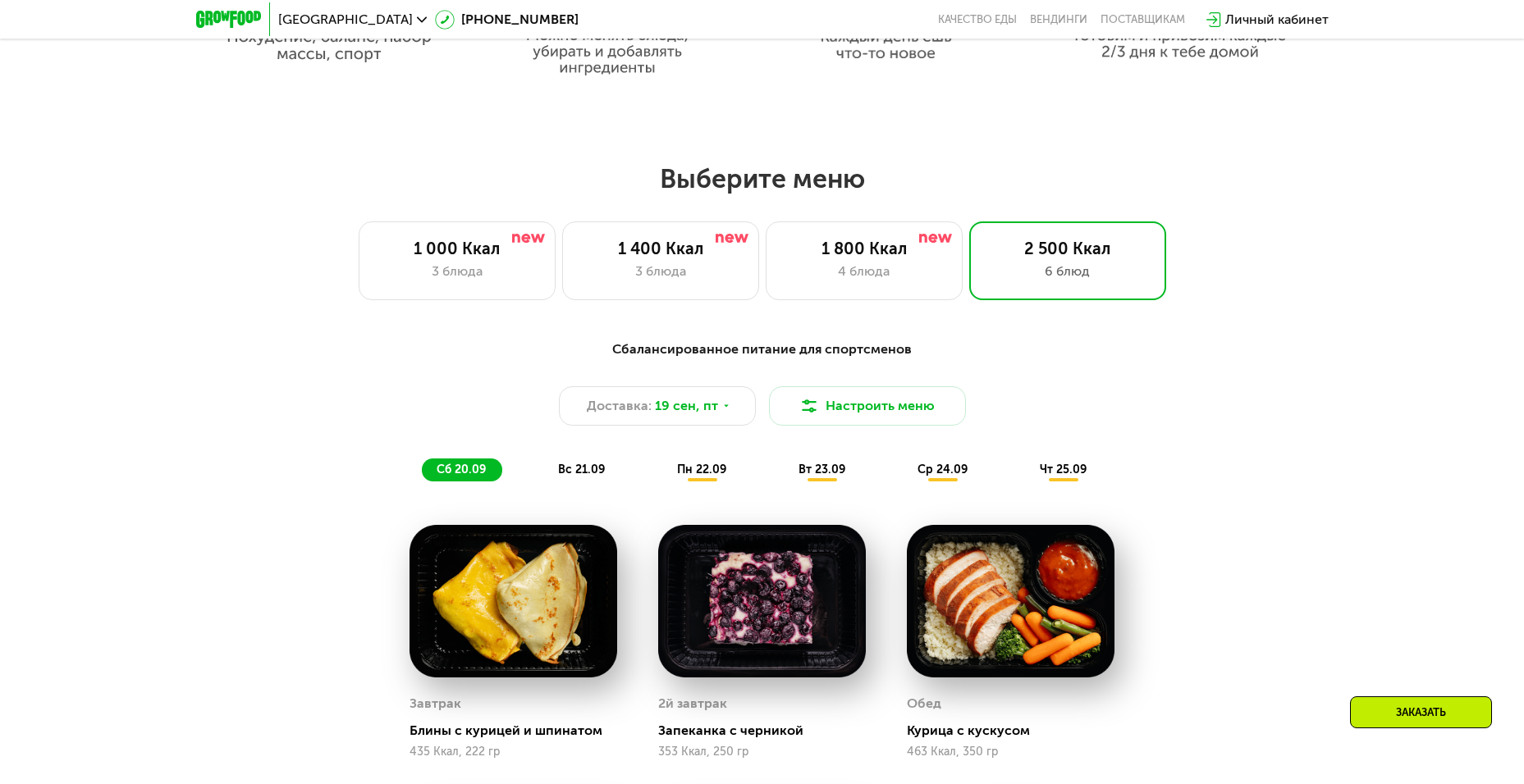
scroll to position [870, 0]
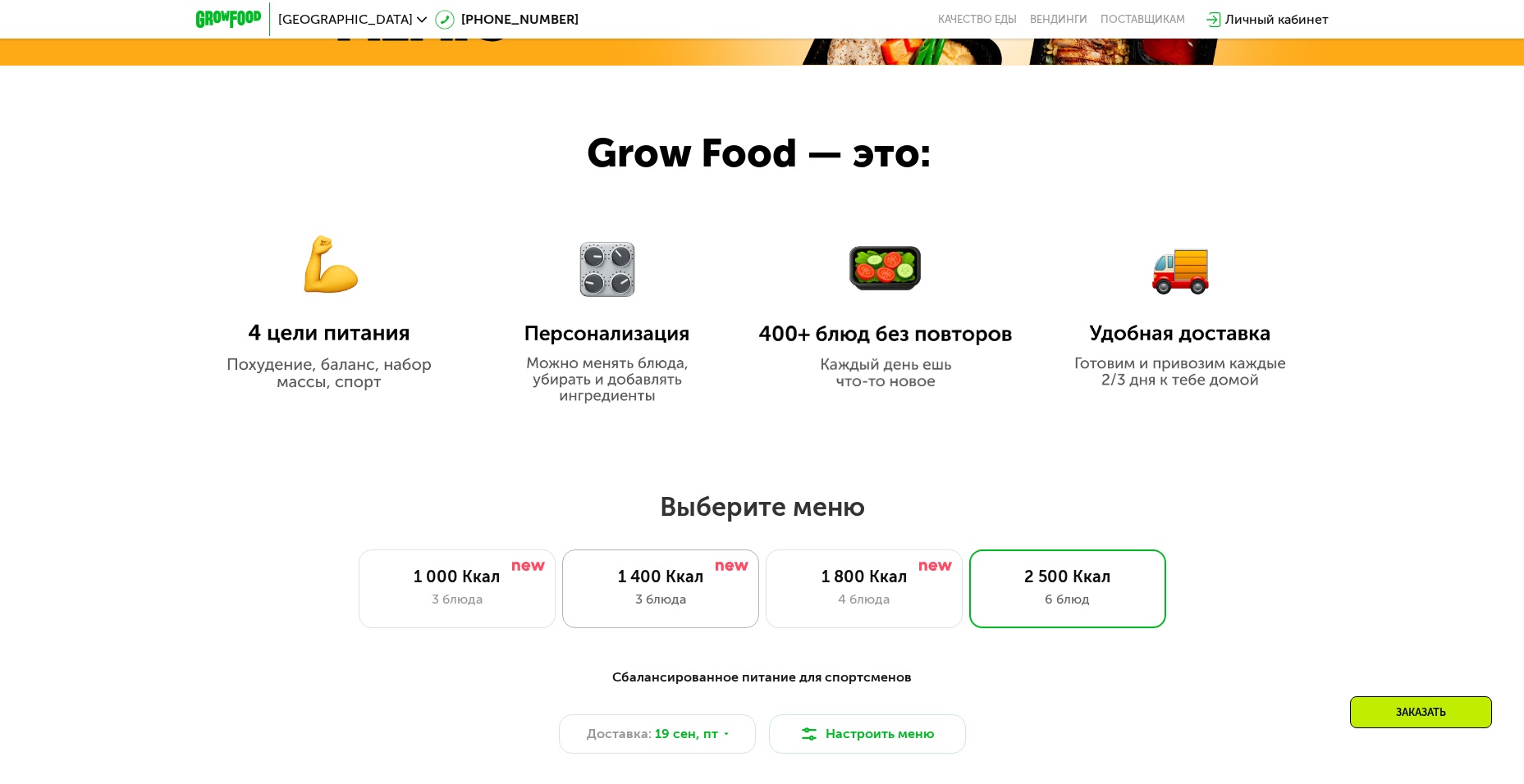
click at [714, 587] on div "1 400 Ккал" at bounding box center [660, 577] width 163 height 20
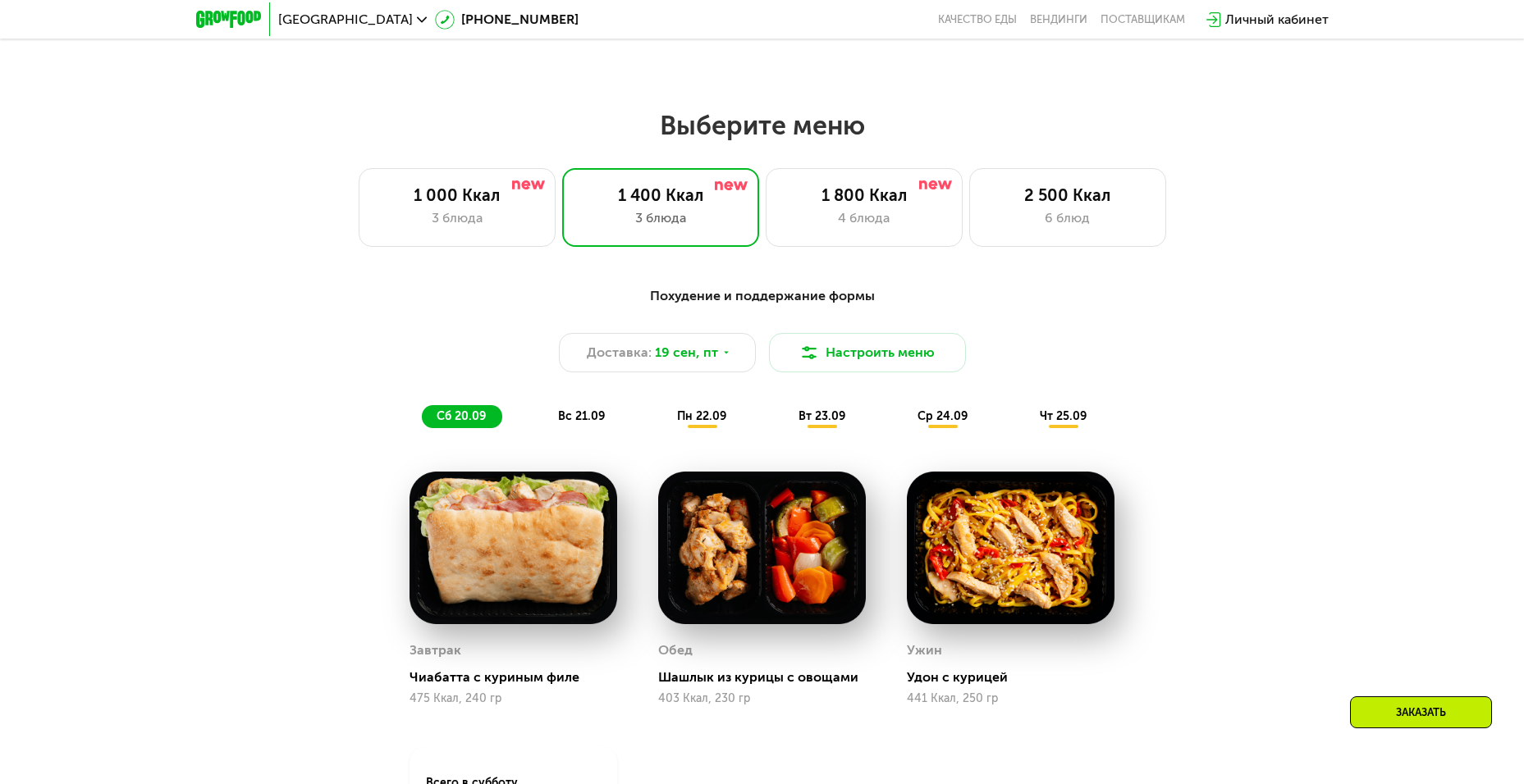
scroll to position [1280, 0]
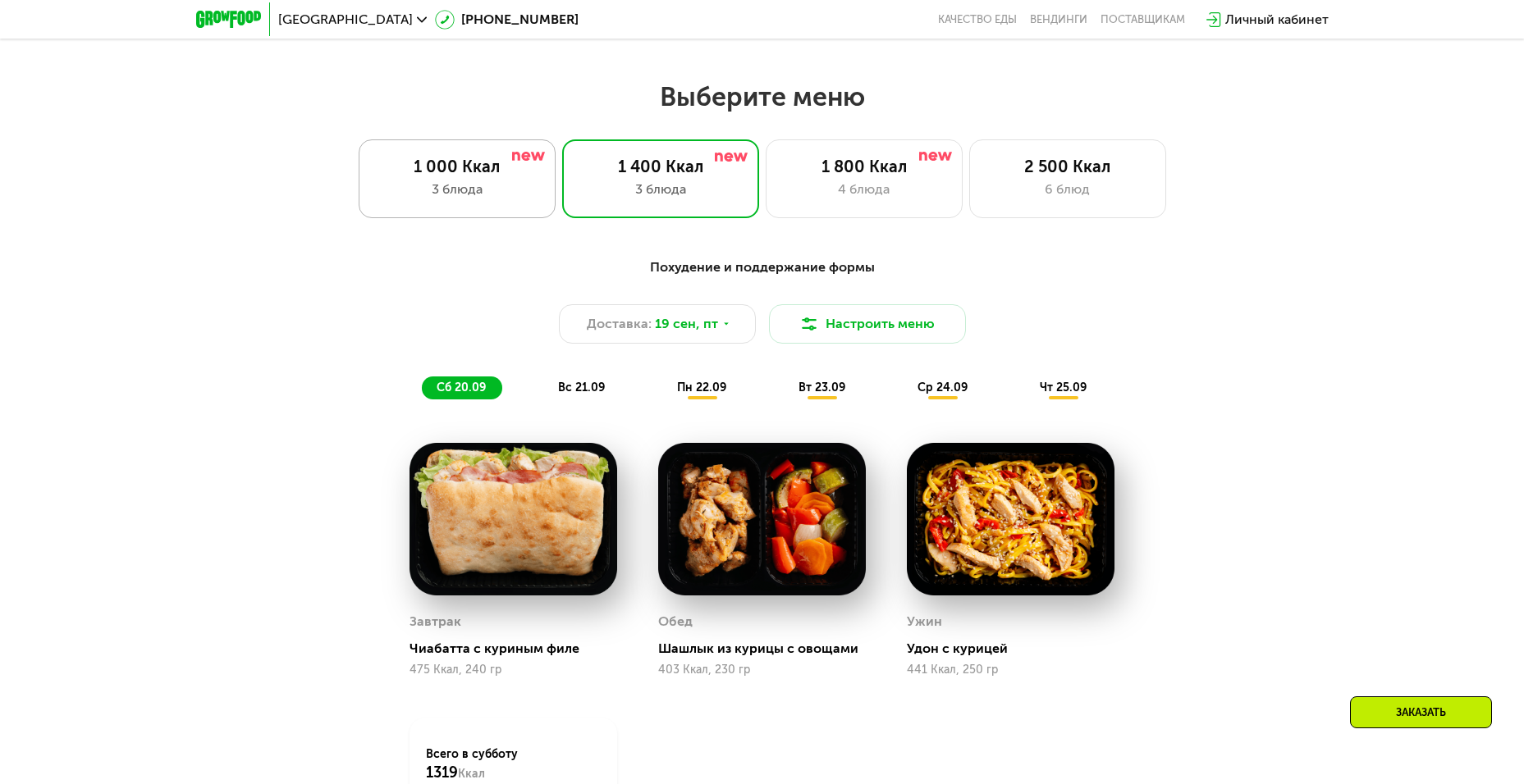
click at [411, 197] on div "3 блюда" at bounding box center [457, 189] width 163 height 20
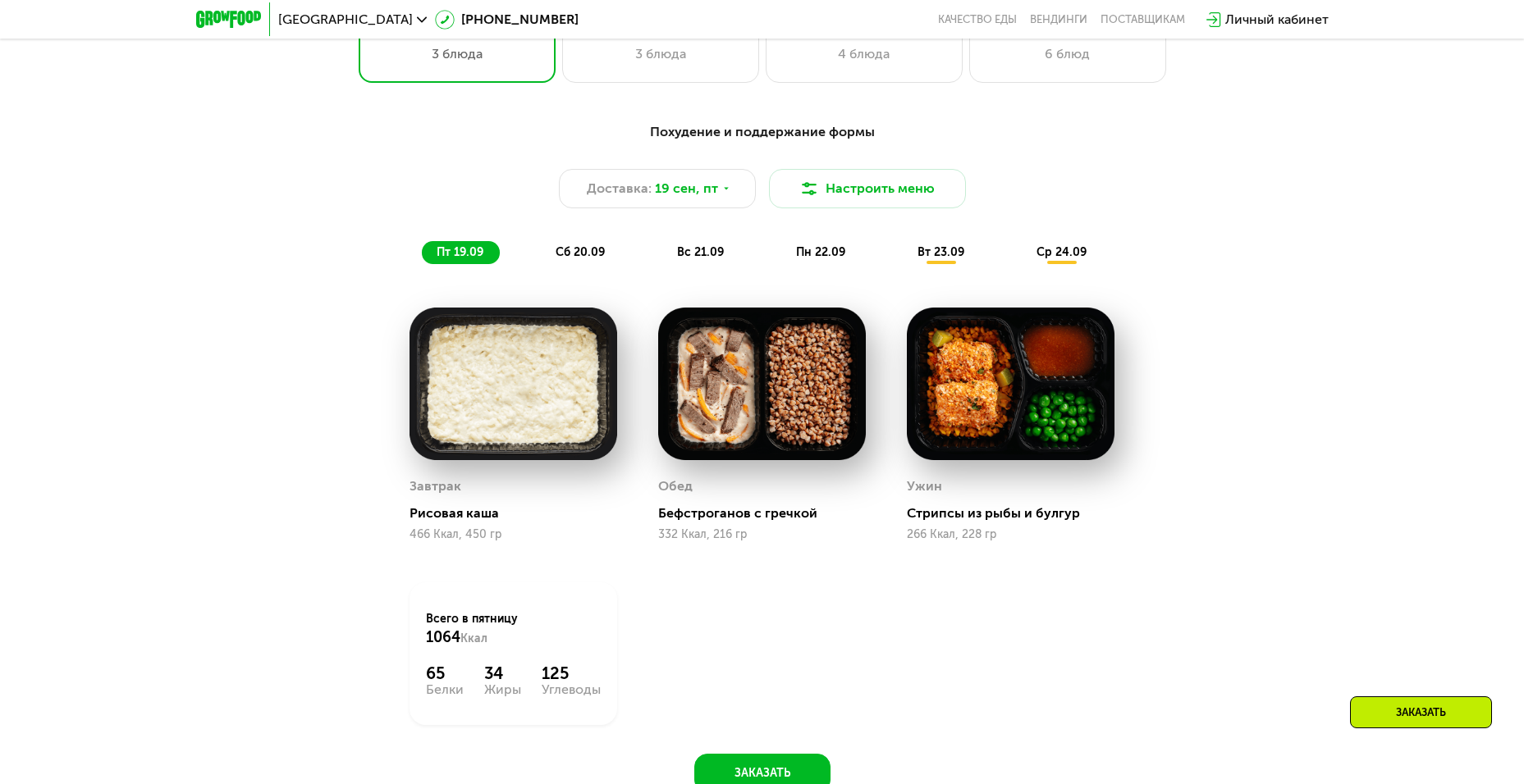
scroll to position [1444, 0]
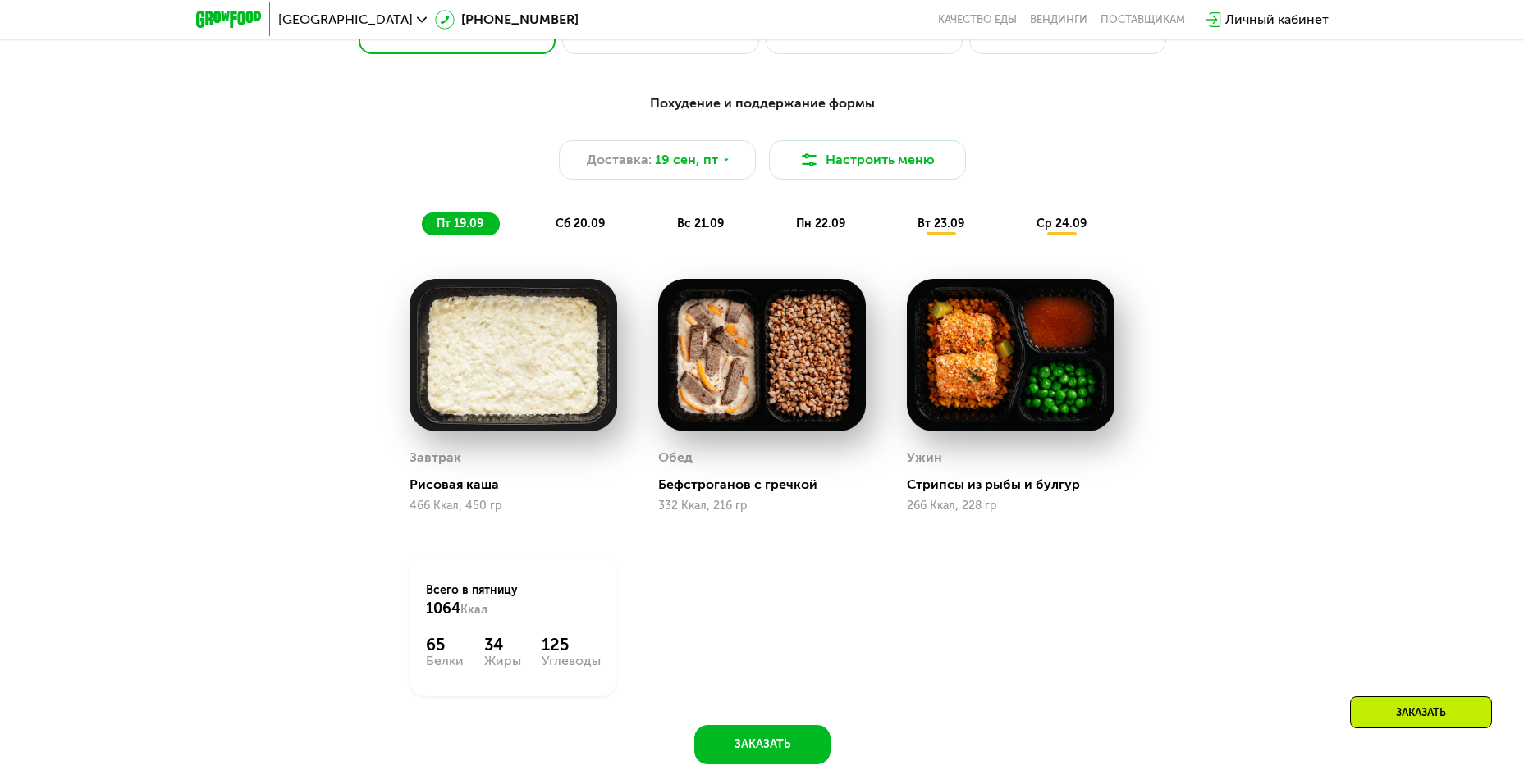
click at [583, 225] on span "сб 20.09" at bounding box center [580, 224] width 49 height 14
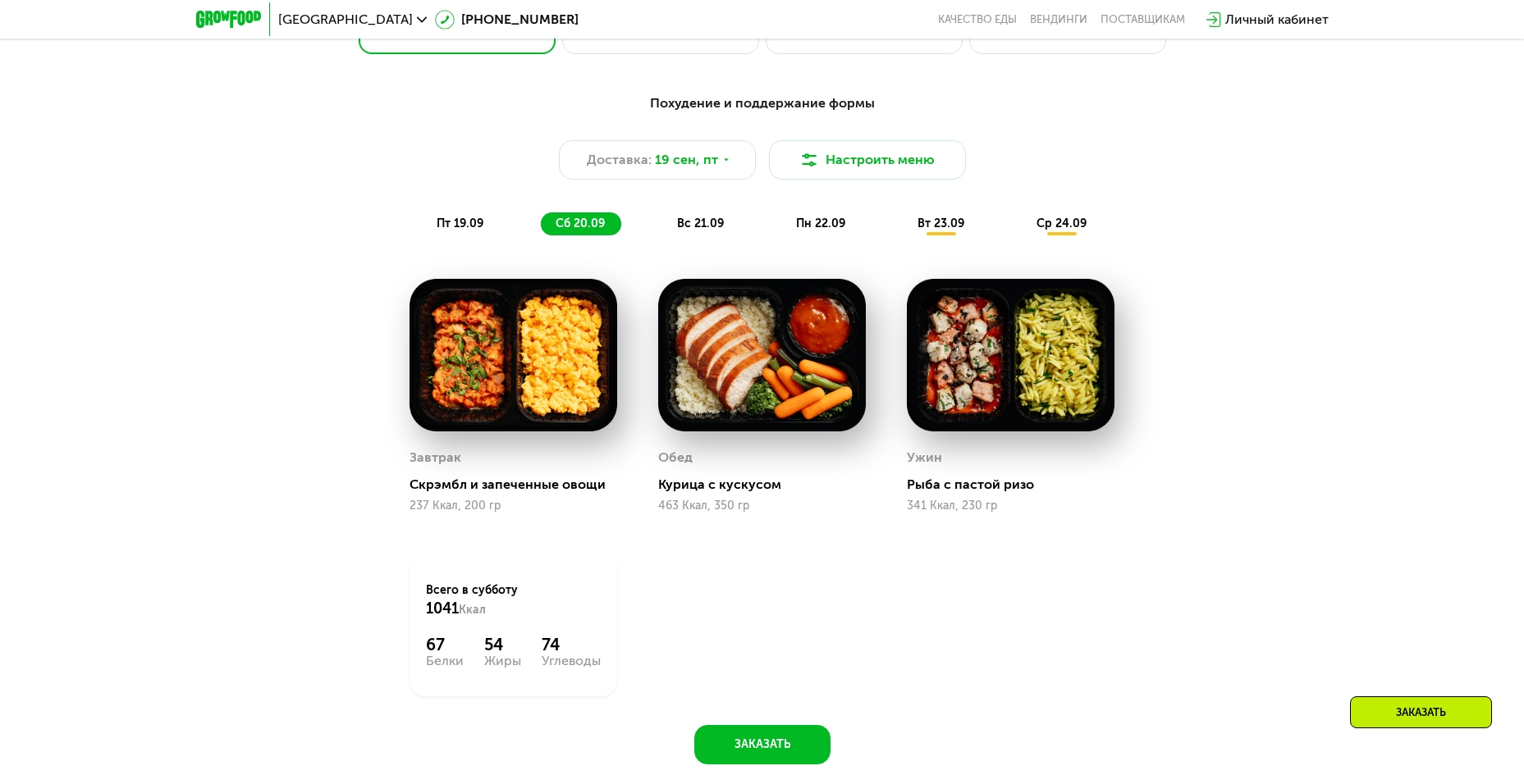
click at [692, 231] on span "вс 21.09" at bounding box center [700, 224] width 47 height 14
click at [800, 231] on span "пн 22.09" at bounding box center [820, 224] width 49 height 14
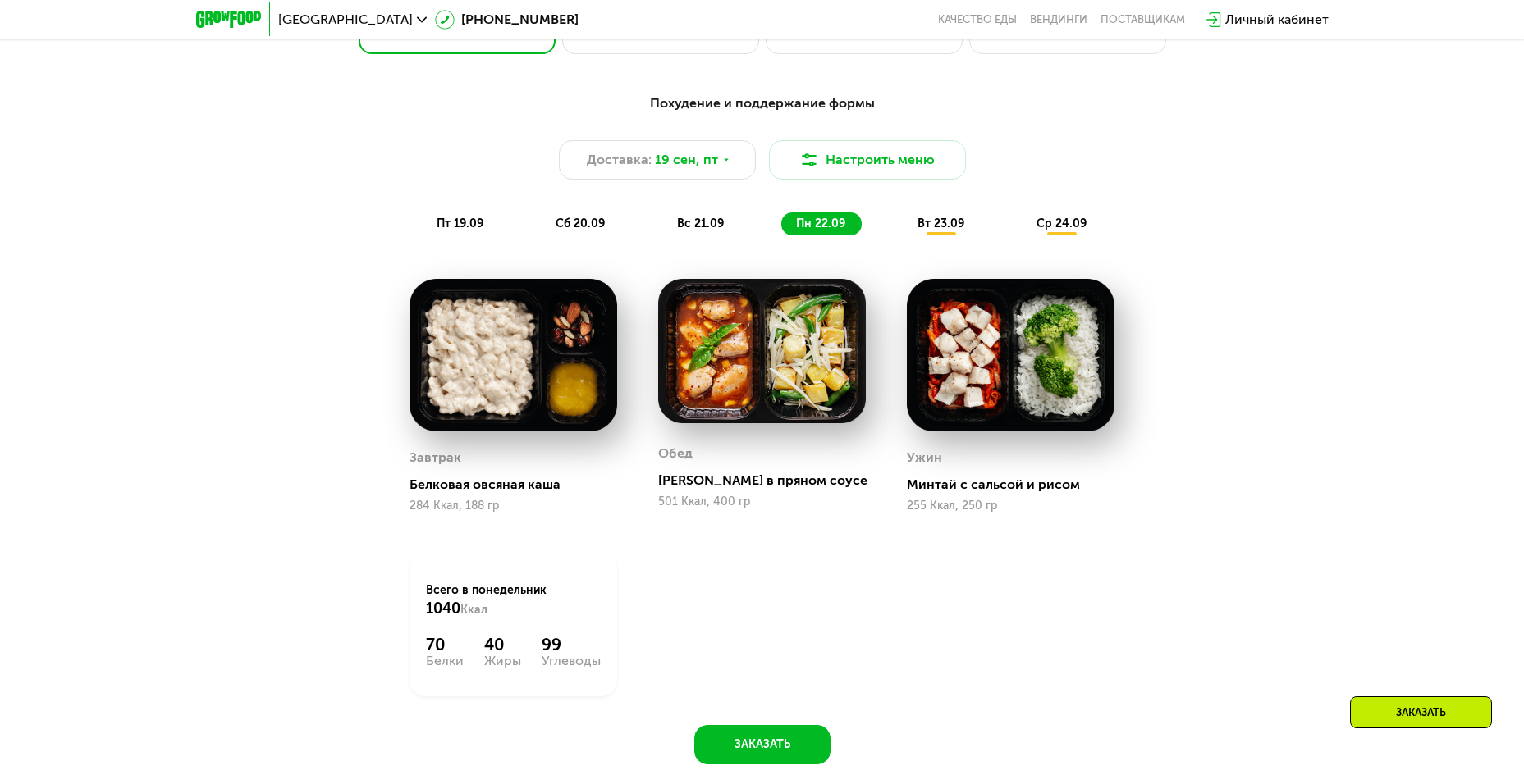
click at [914, 235] on div "вт 23.09" at bounding box center [941, 224] width 78 height 23
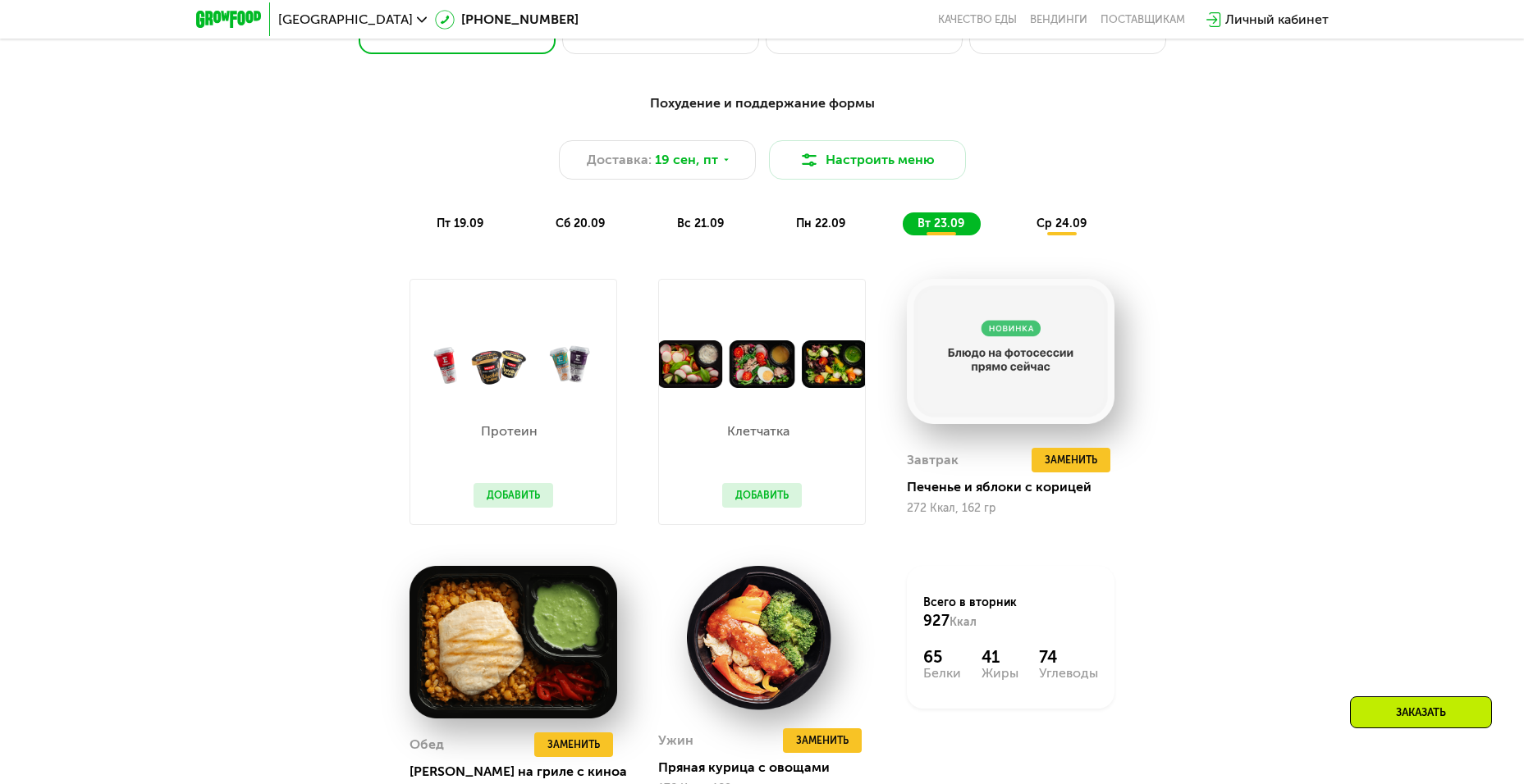
click at [1032, 228] on div "ср 24.09" at bounding box center [1062, 224] width 81 height 23
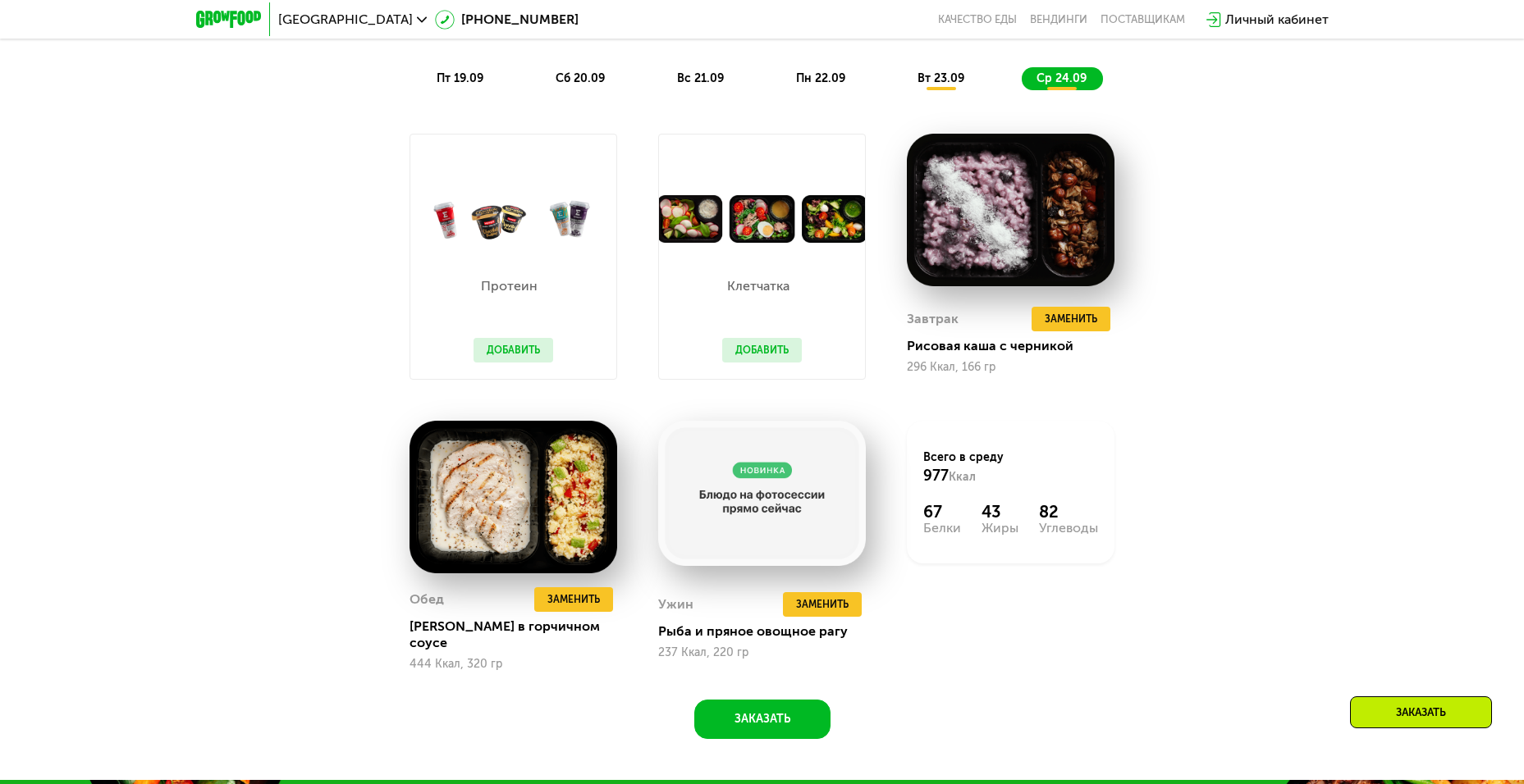
scroll to position [1608, 0]
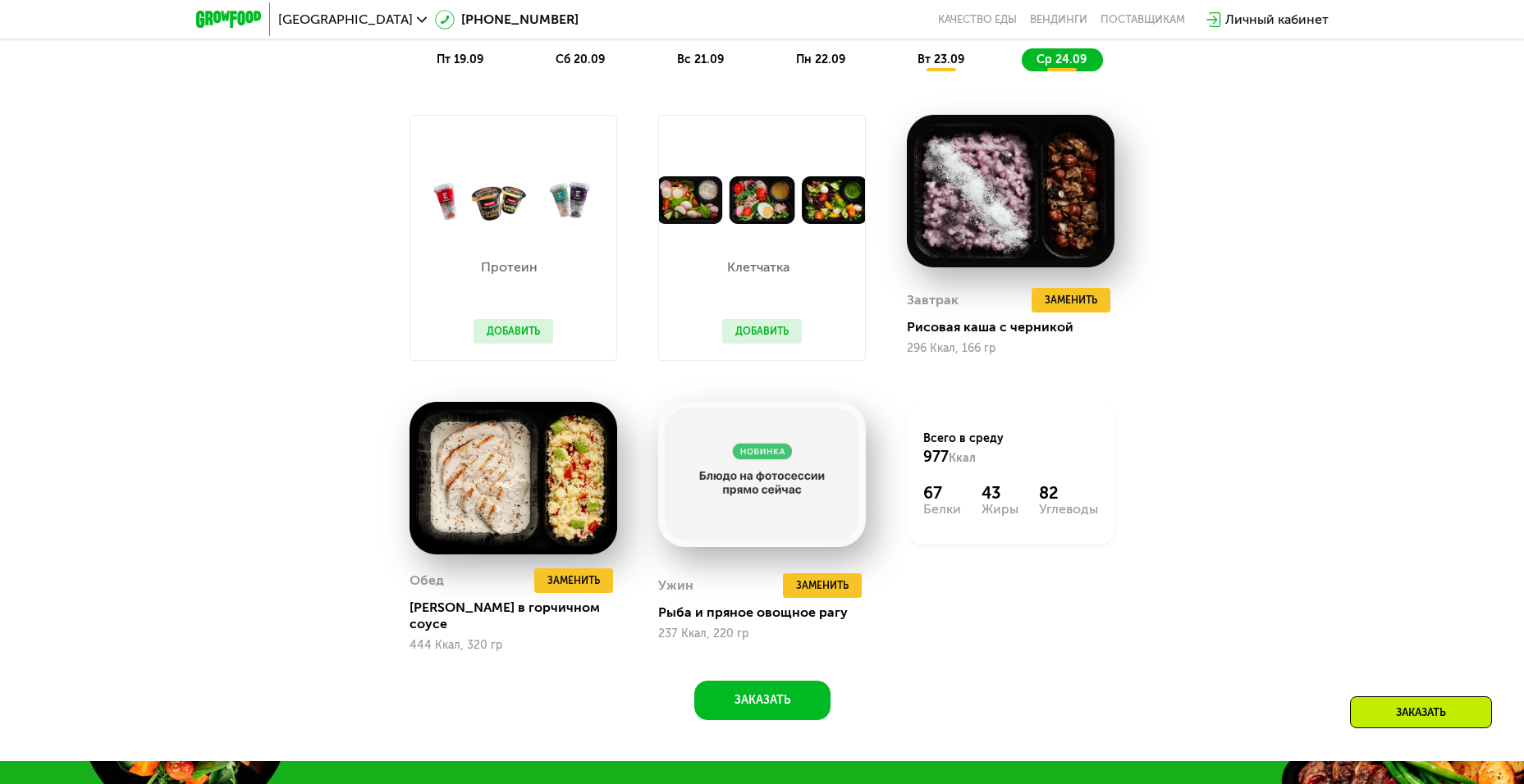
click at [542, 331] on button "Добавить" at bounding box center [513, 331] width 80 height 24
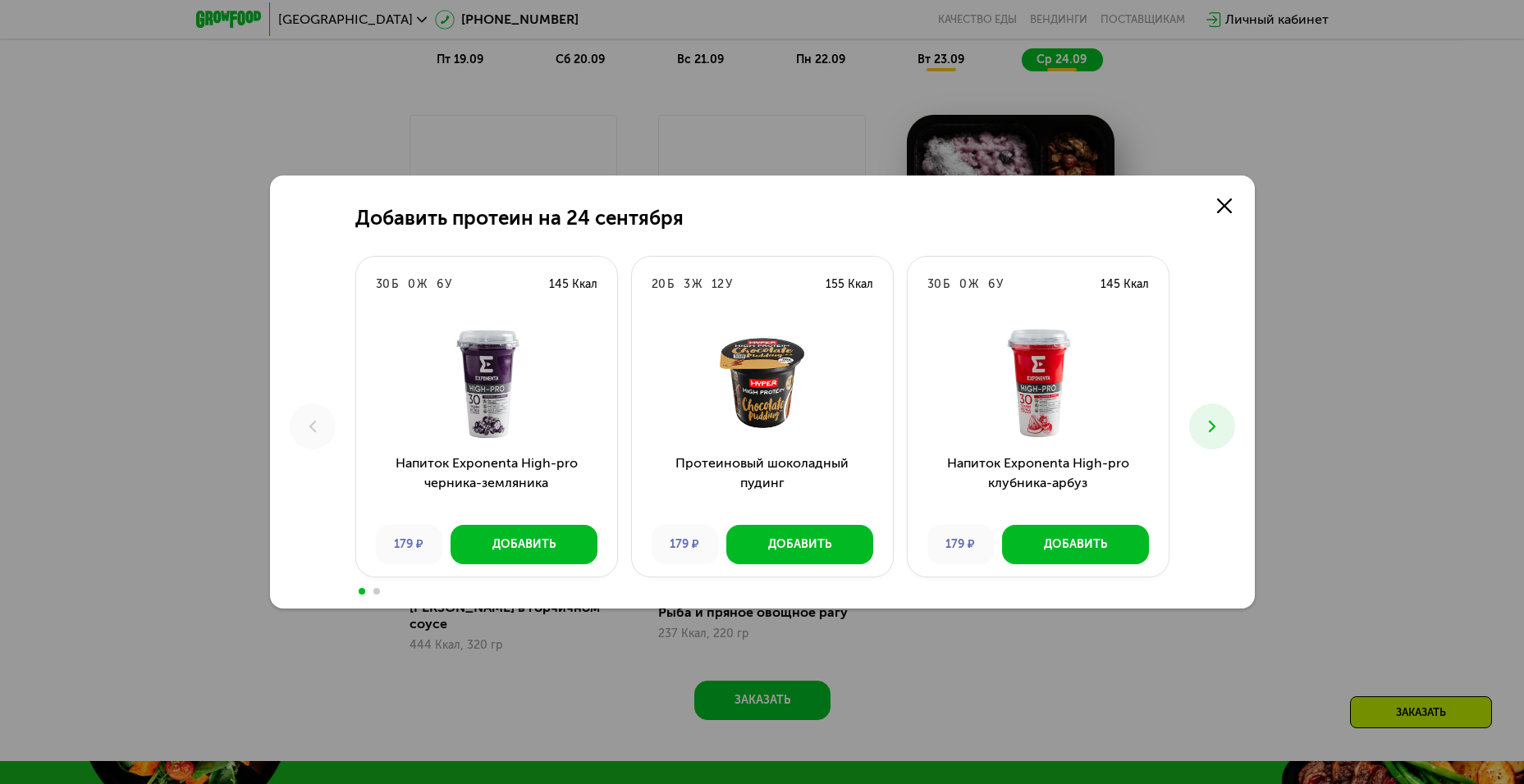
click at [1214, 419] on icon at bounding box center [1212, 426] width 20 height 20
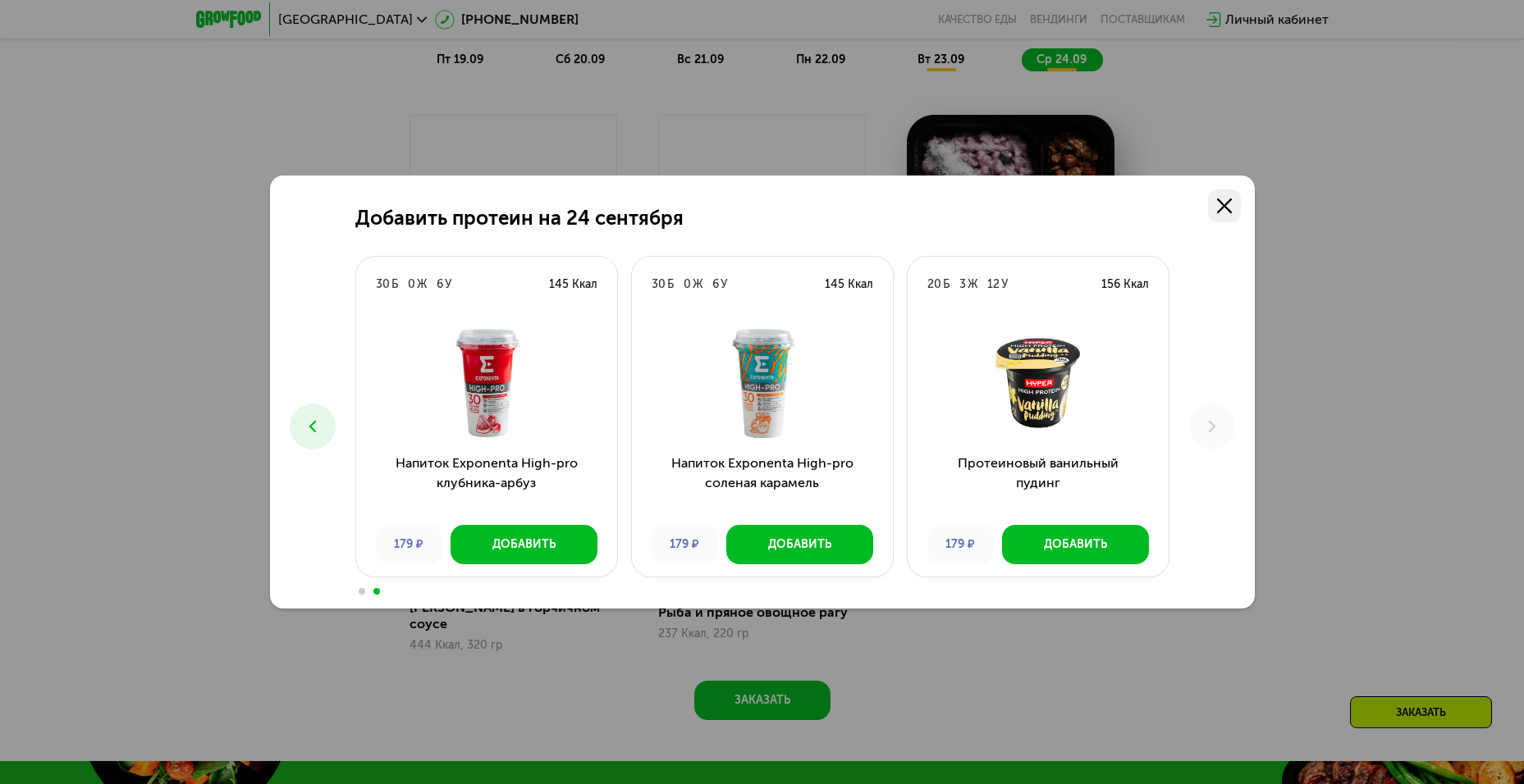
click at [1228, 199] on icon at bounding box center [1224, 206] width 15 height 15
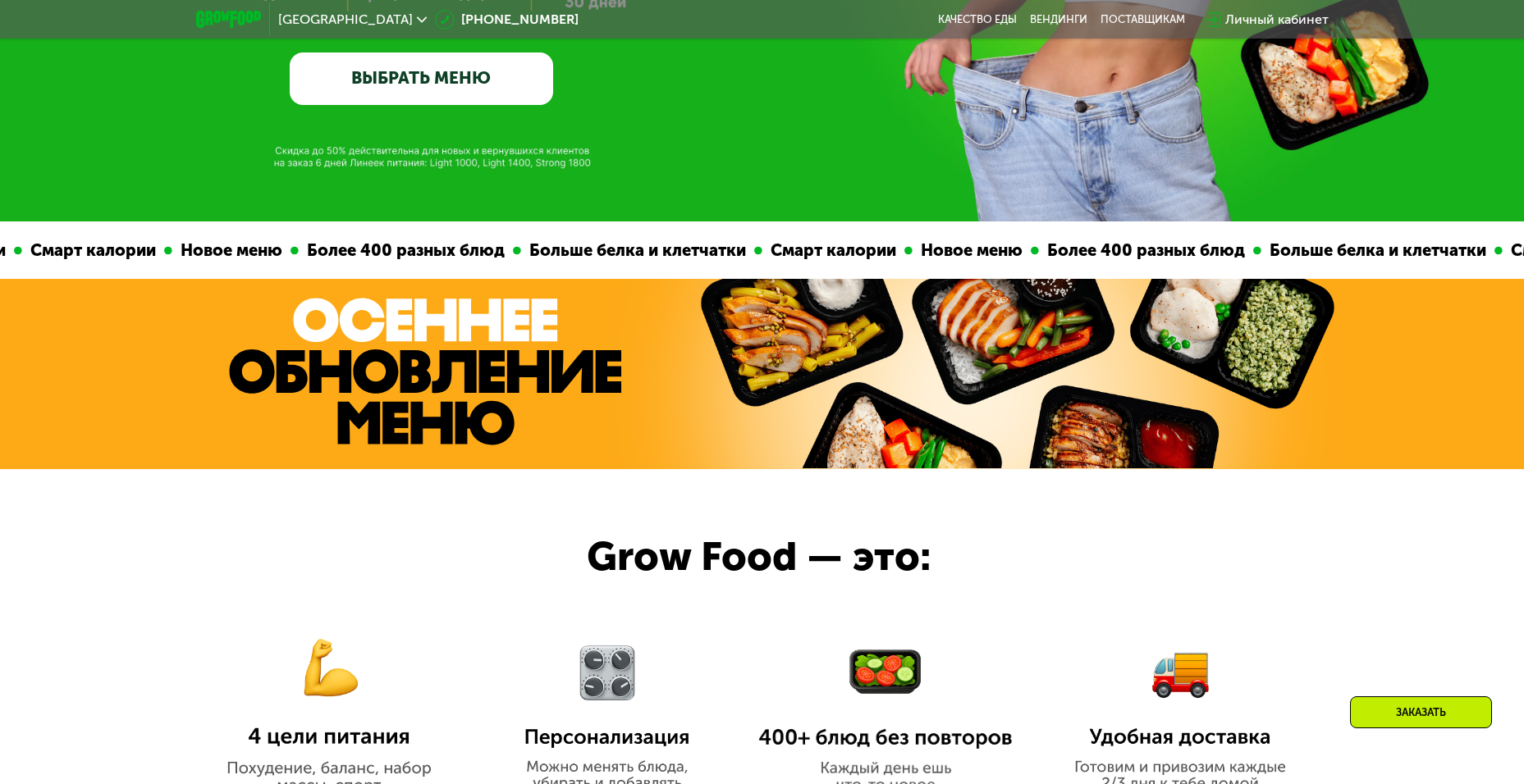
scroll to position [378, 0]
